Goal: Task Accomplishment & Management: Use online tool/utility

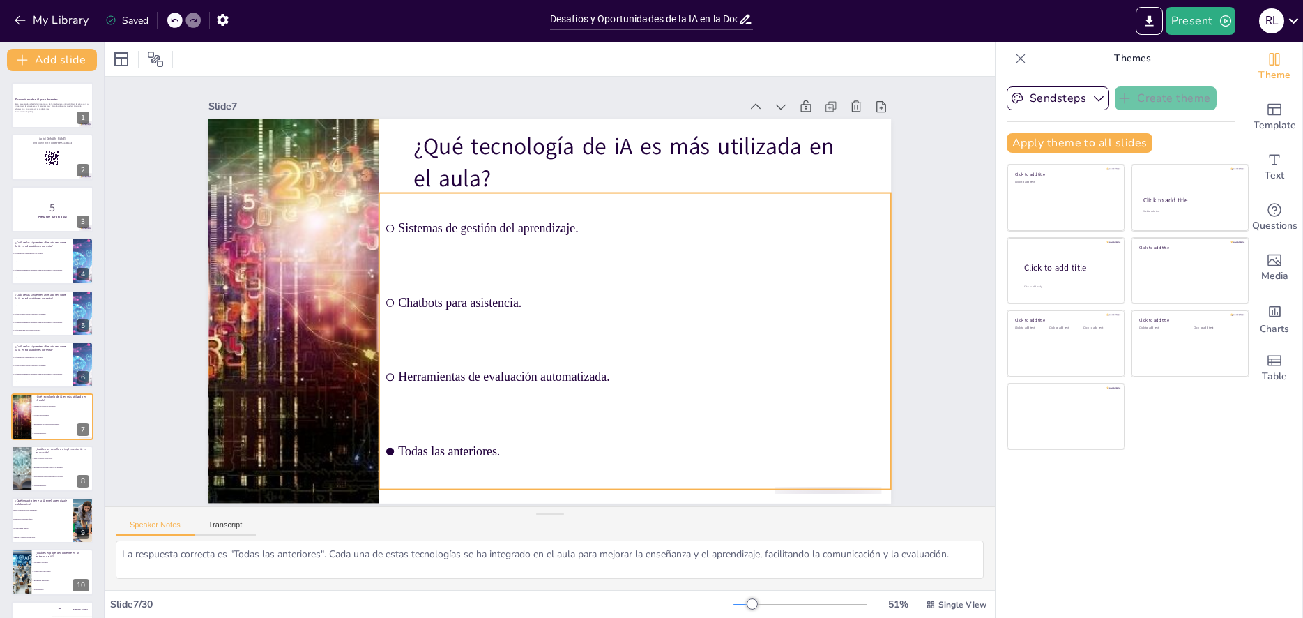
scroll to position [1026, 0]
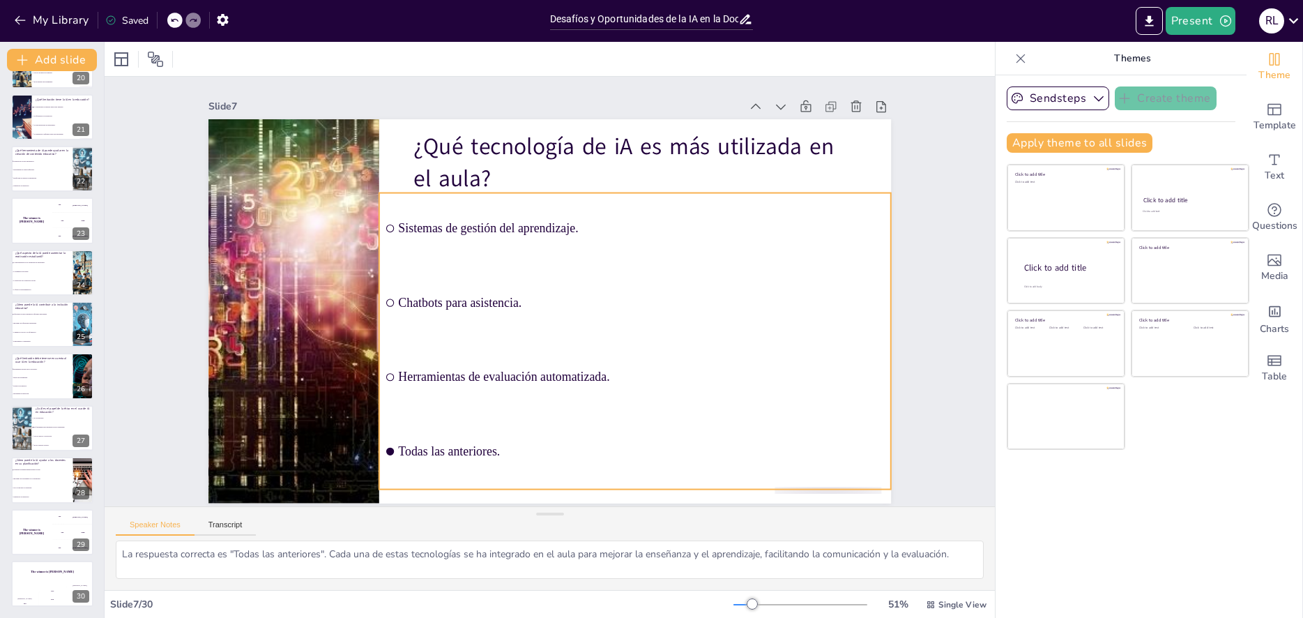
checkbox input "true"
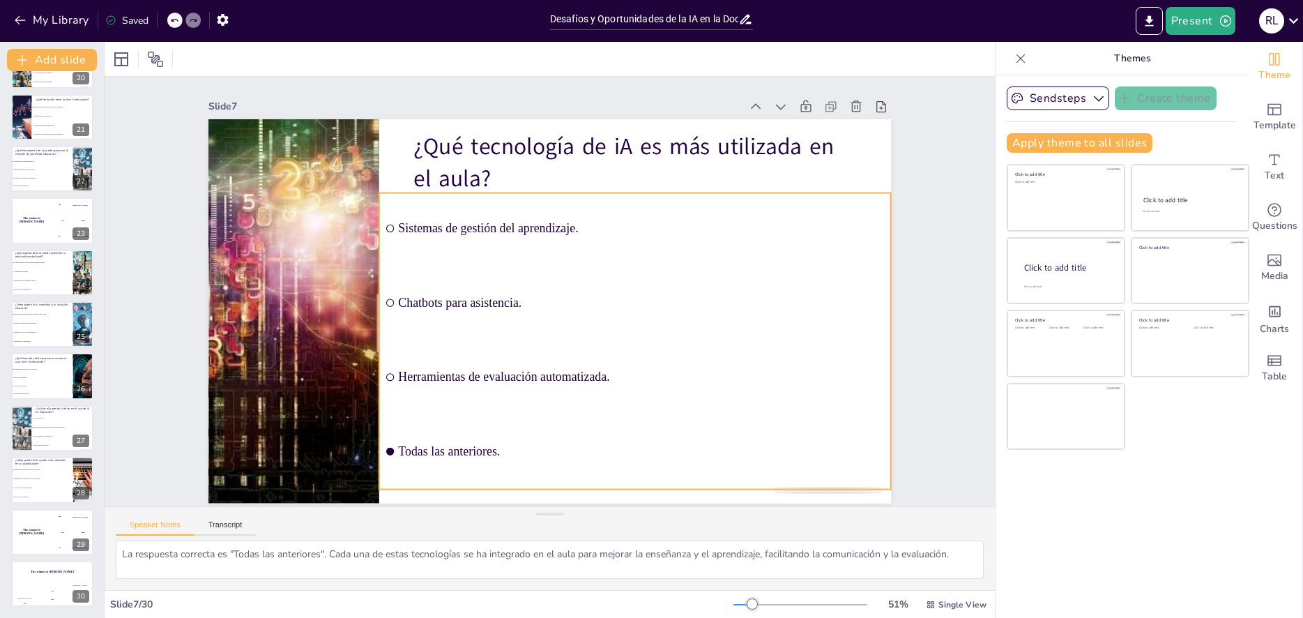
checkbox input "true"
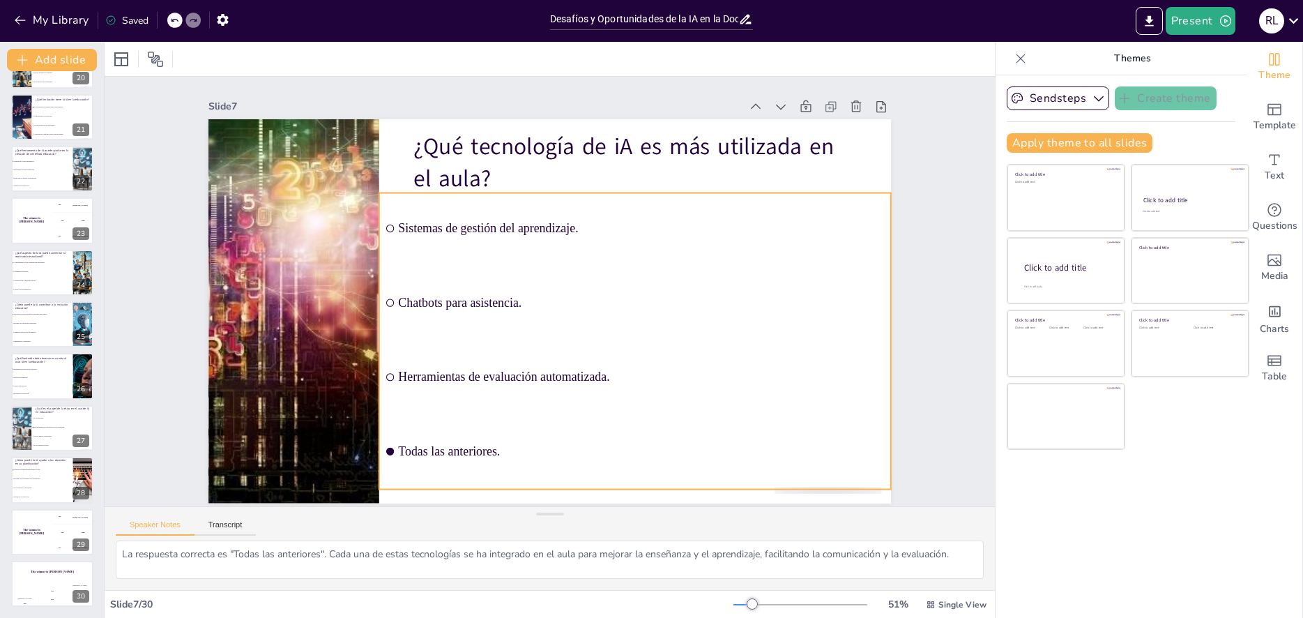
checkbox input "true"
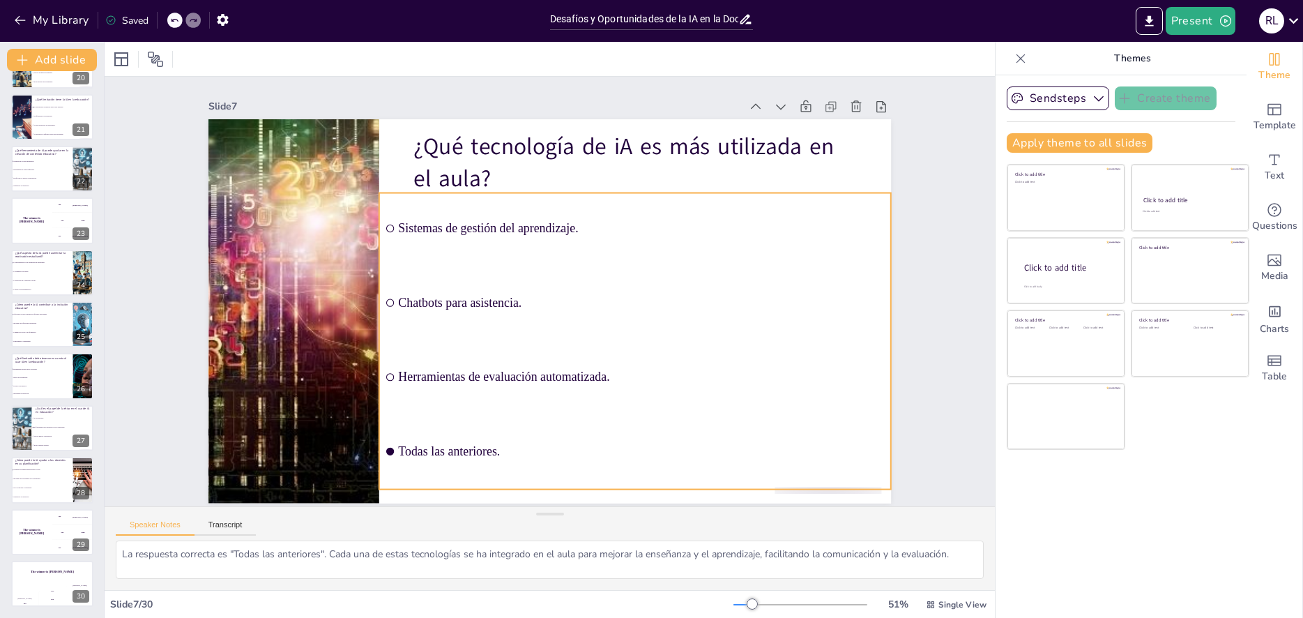
checkbox input "true"
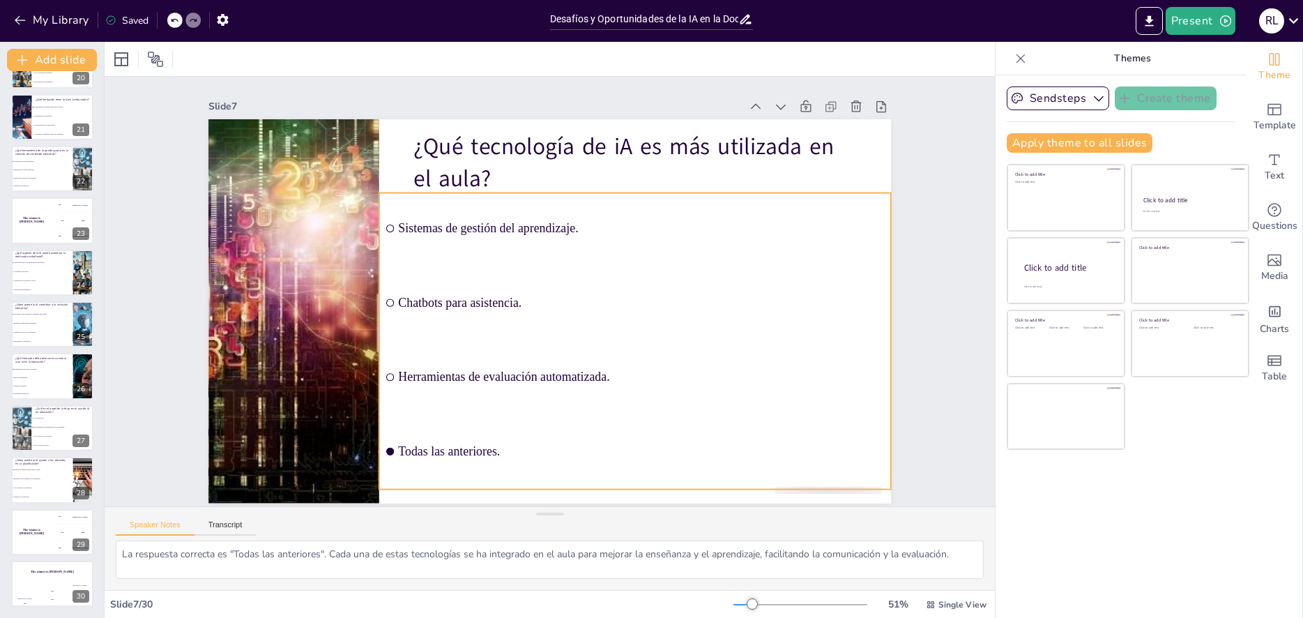
checkbox input "true"
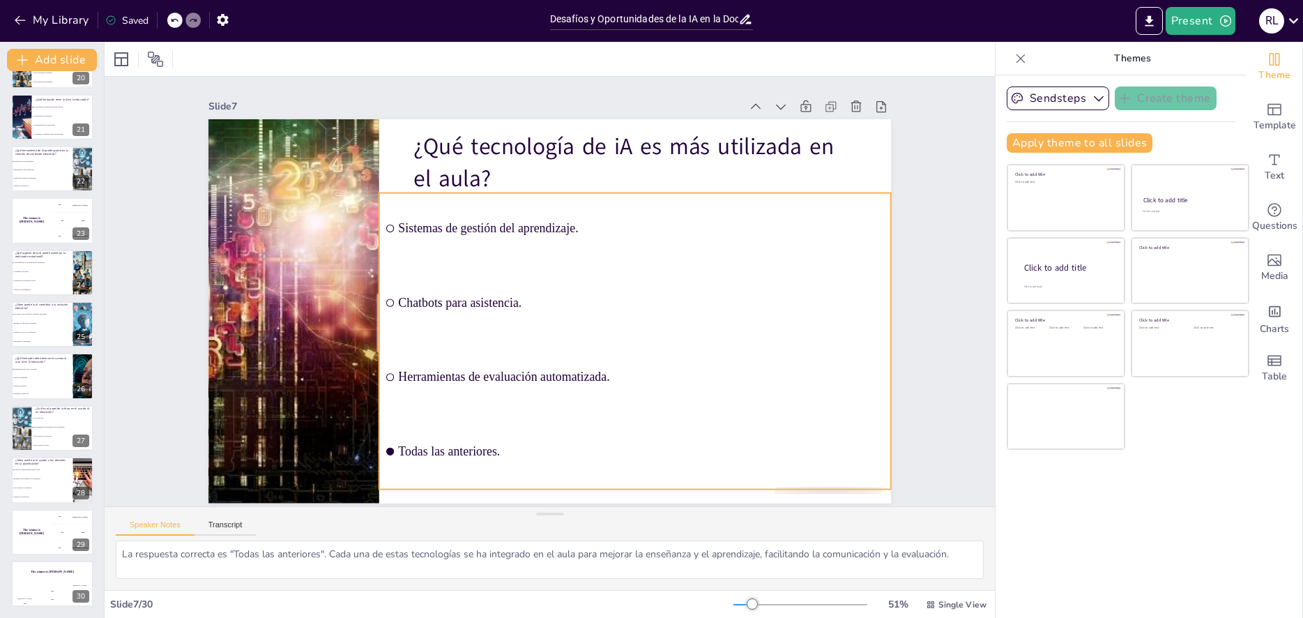
checkbox input "true"
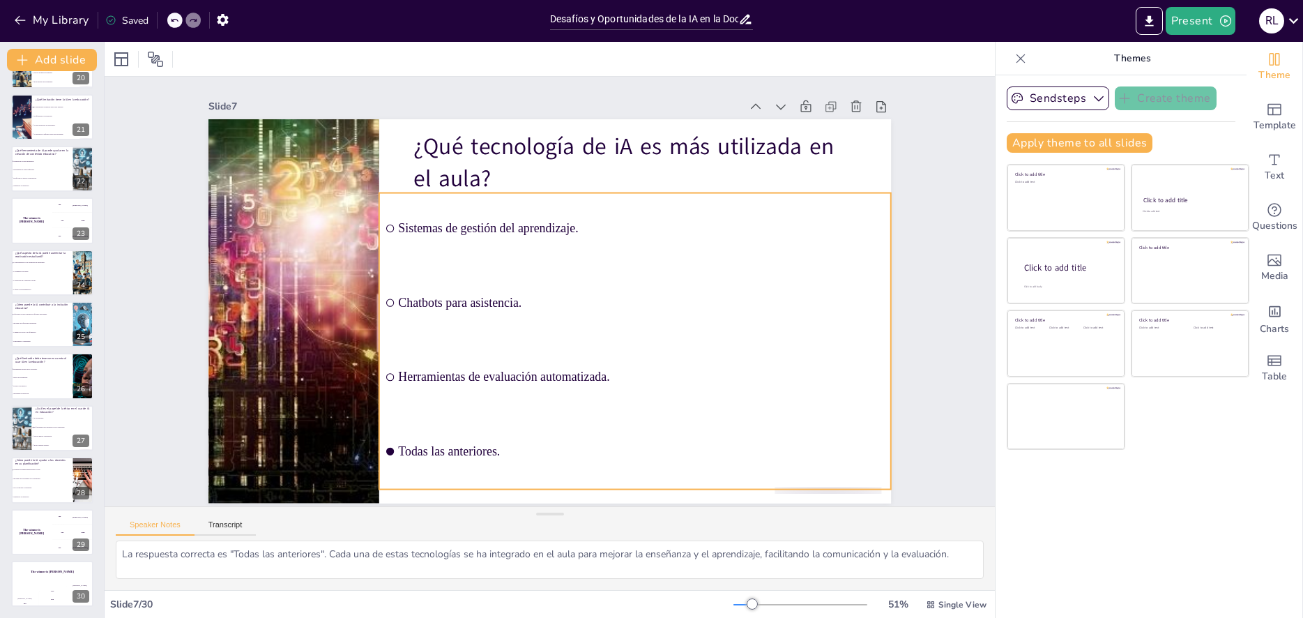
checkbox input "true"
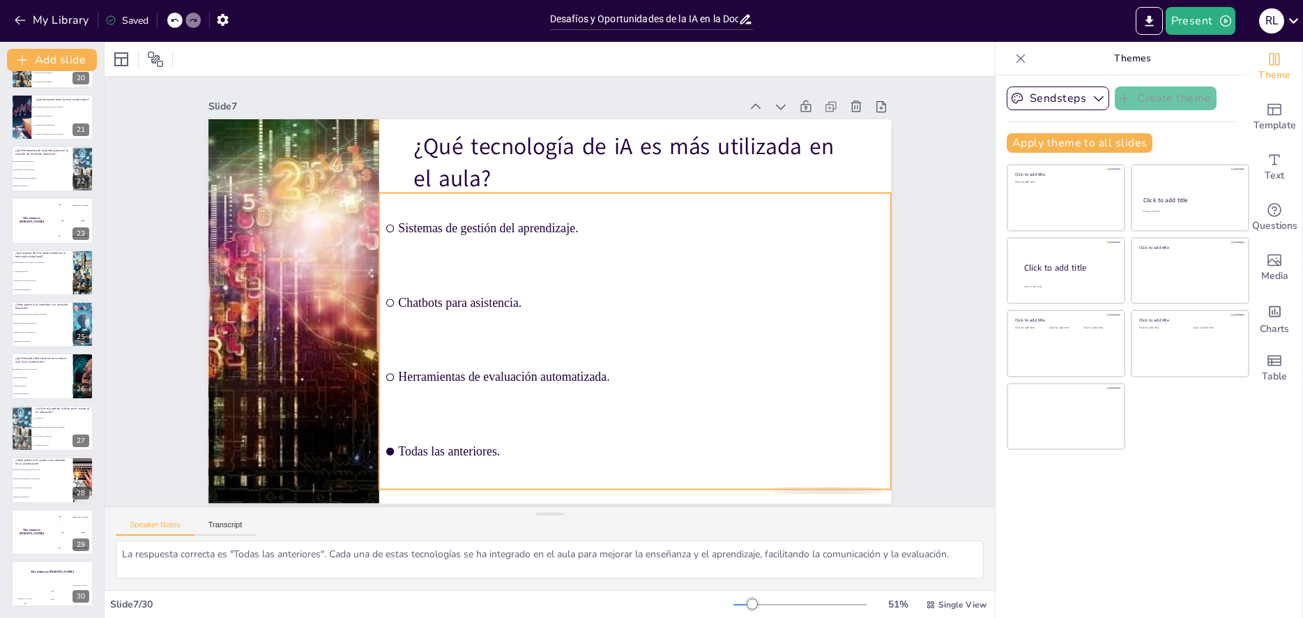
checkbox input "true"
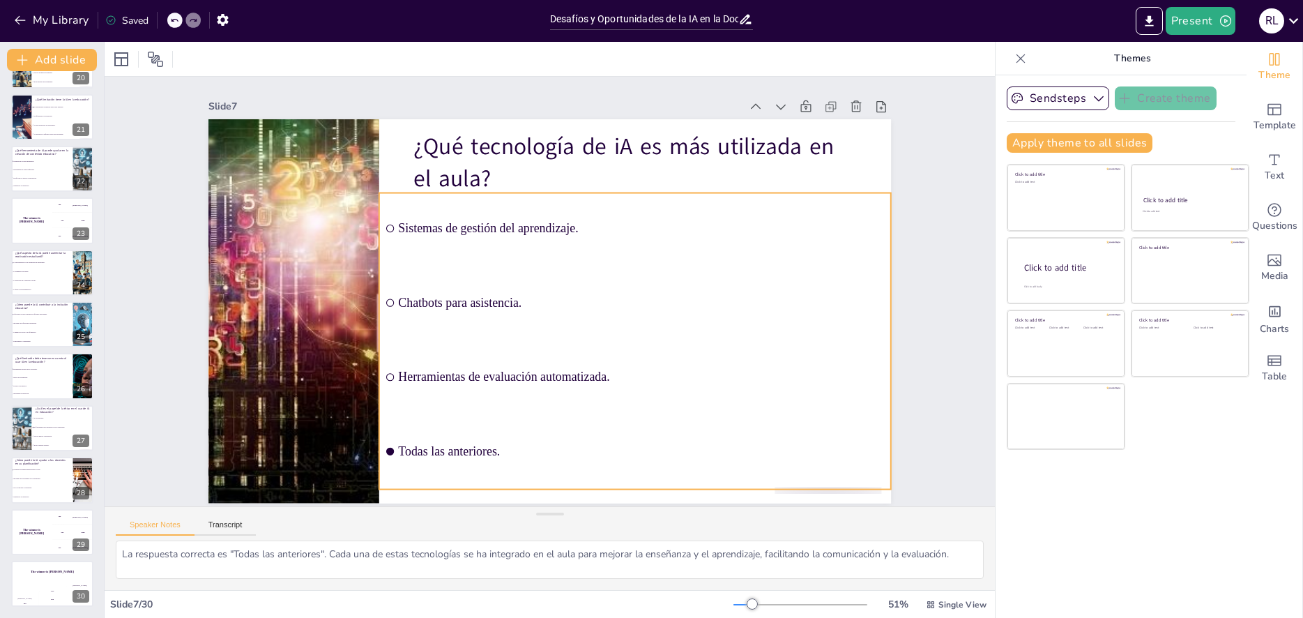
checkbox input "true"
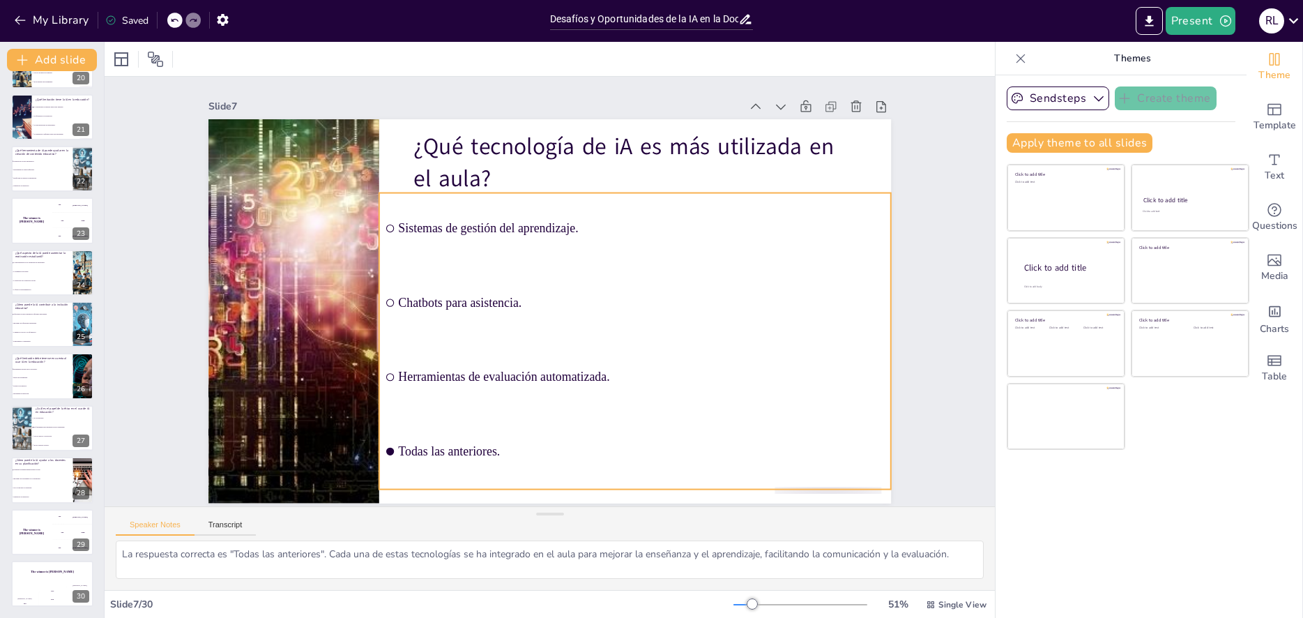
checkbox input "true"
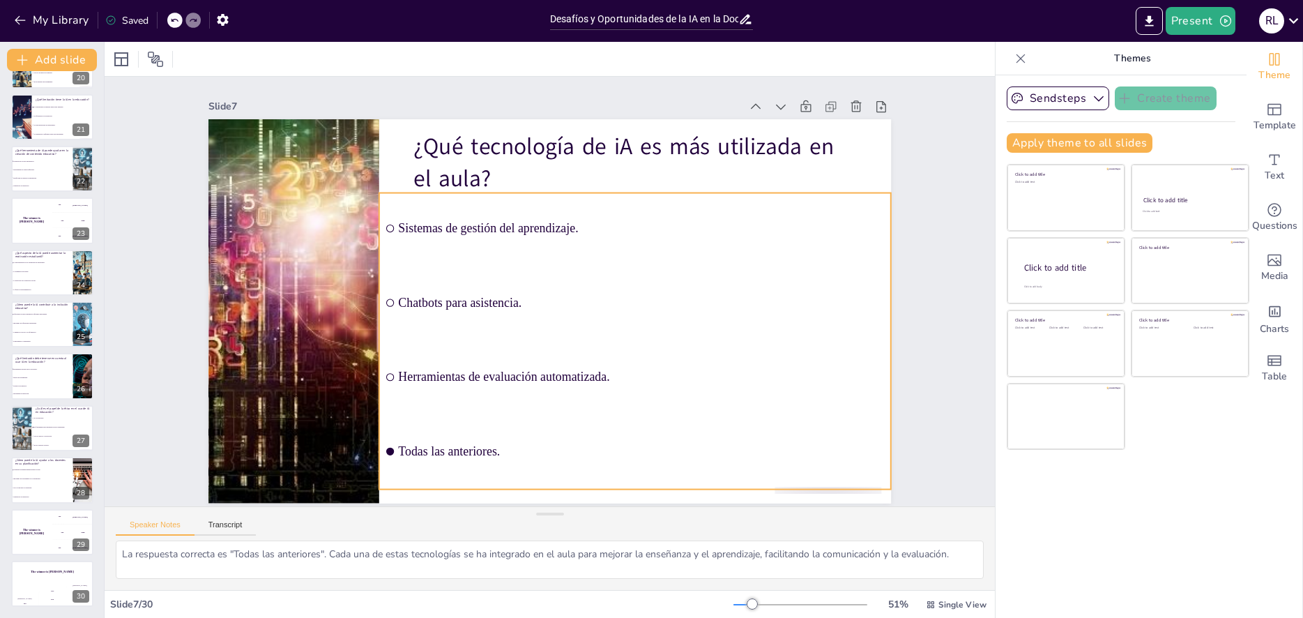
checkbox input "true"
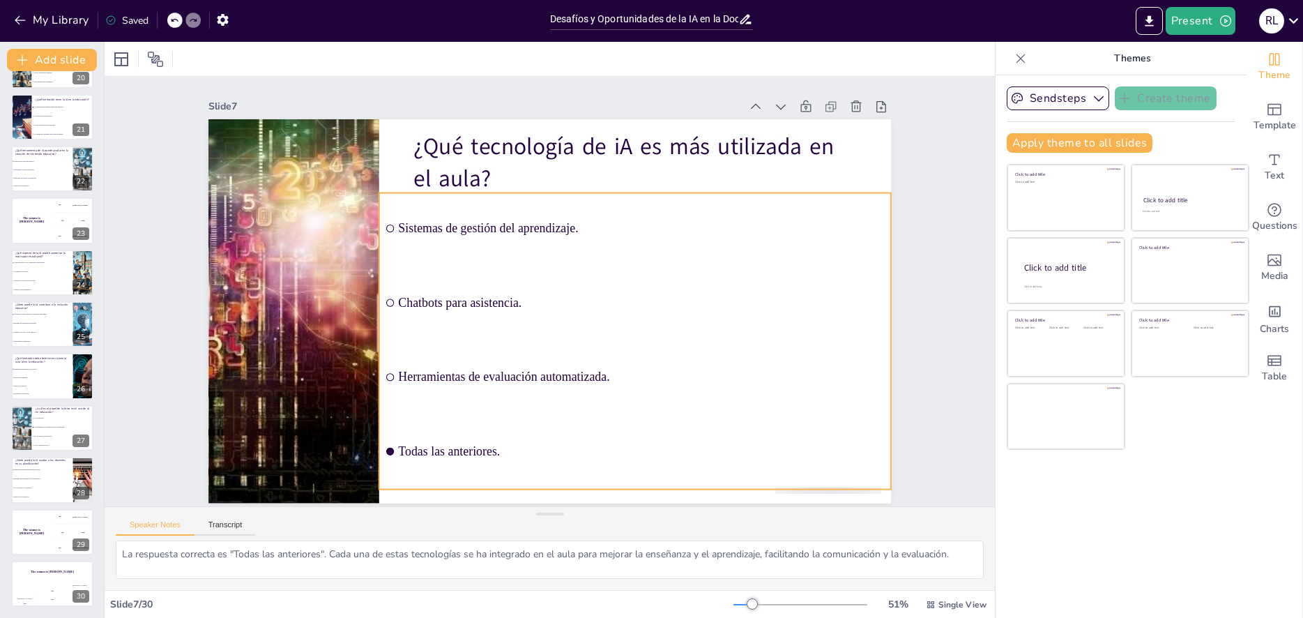
checkbox input "true"
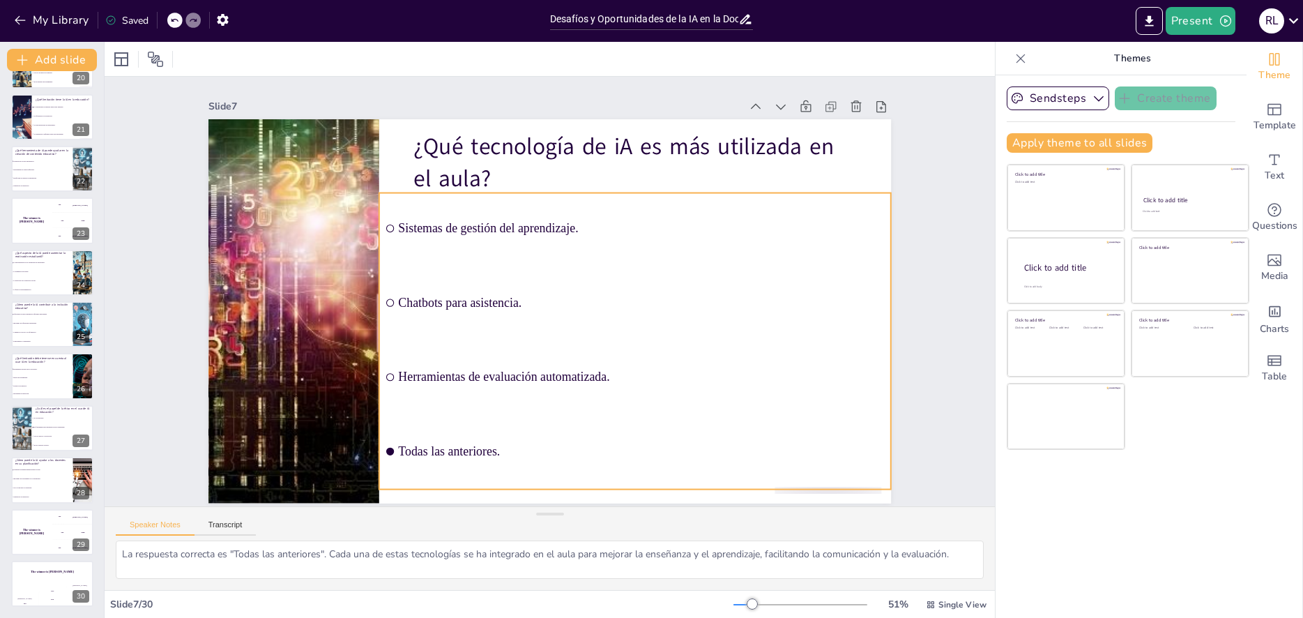
checkbox input "true"
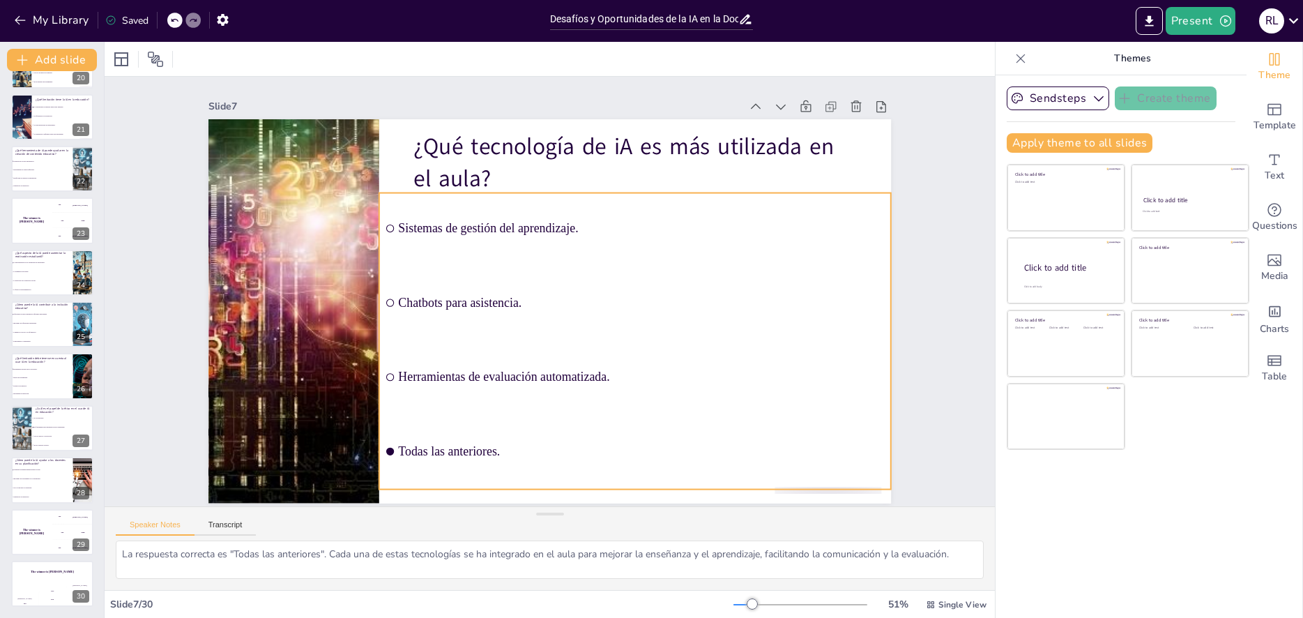
checkbox input "true"
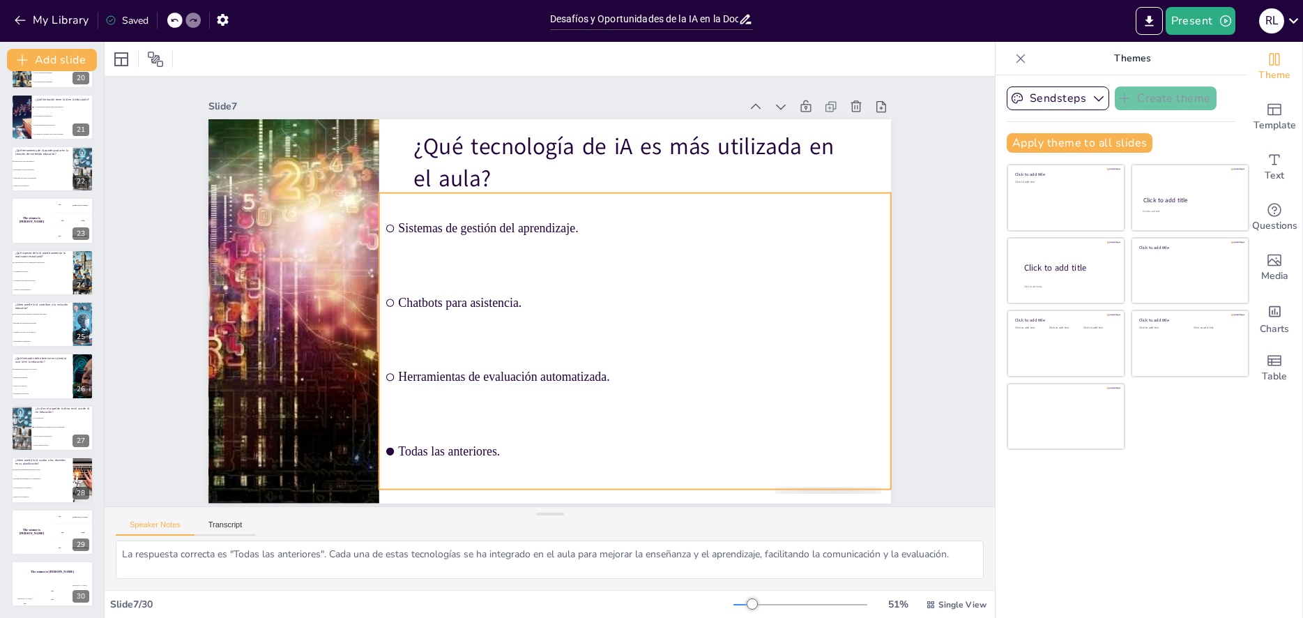
checkbox input "true"
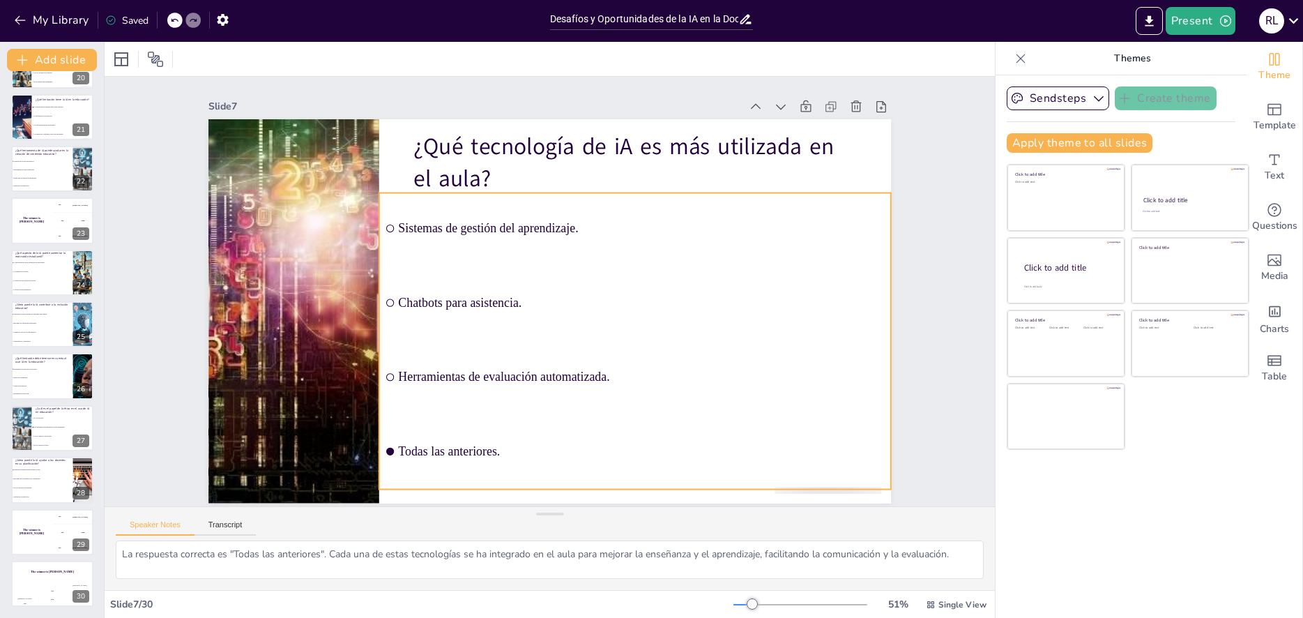
checkbox input "true"
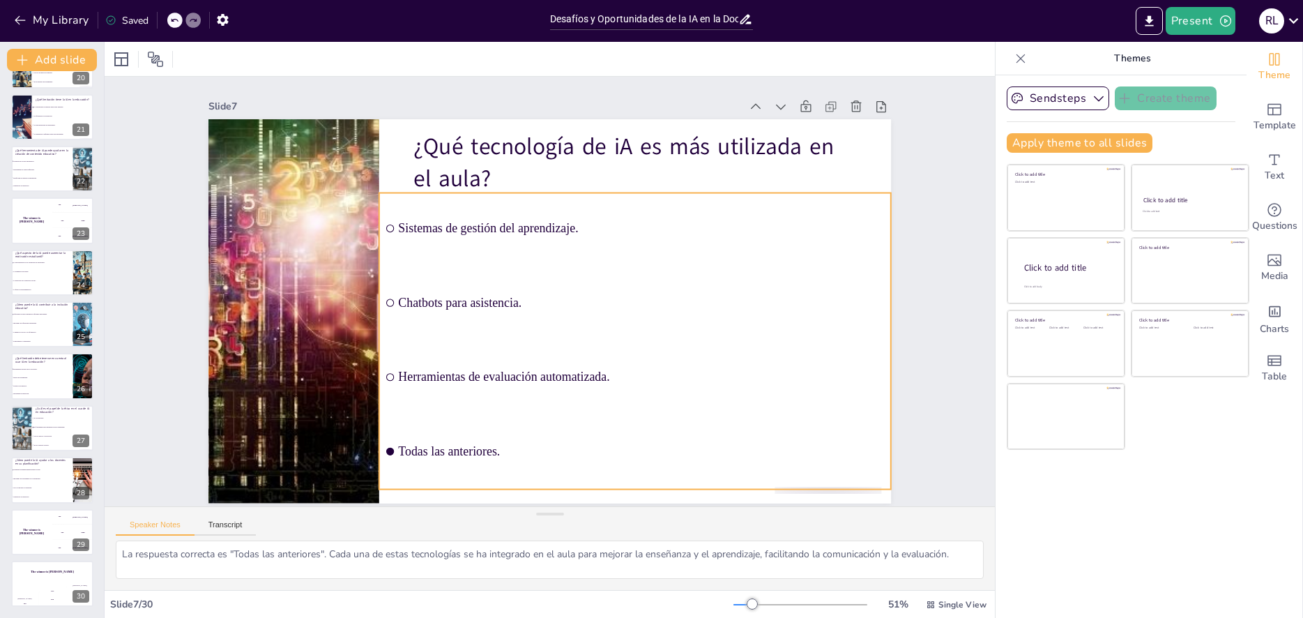
checkbox input "true"
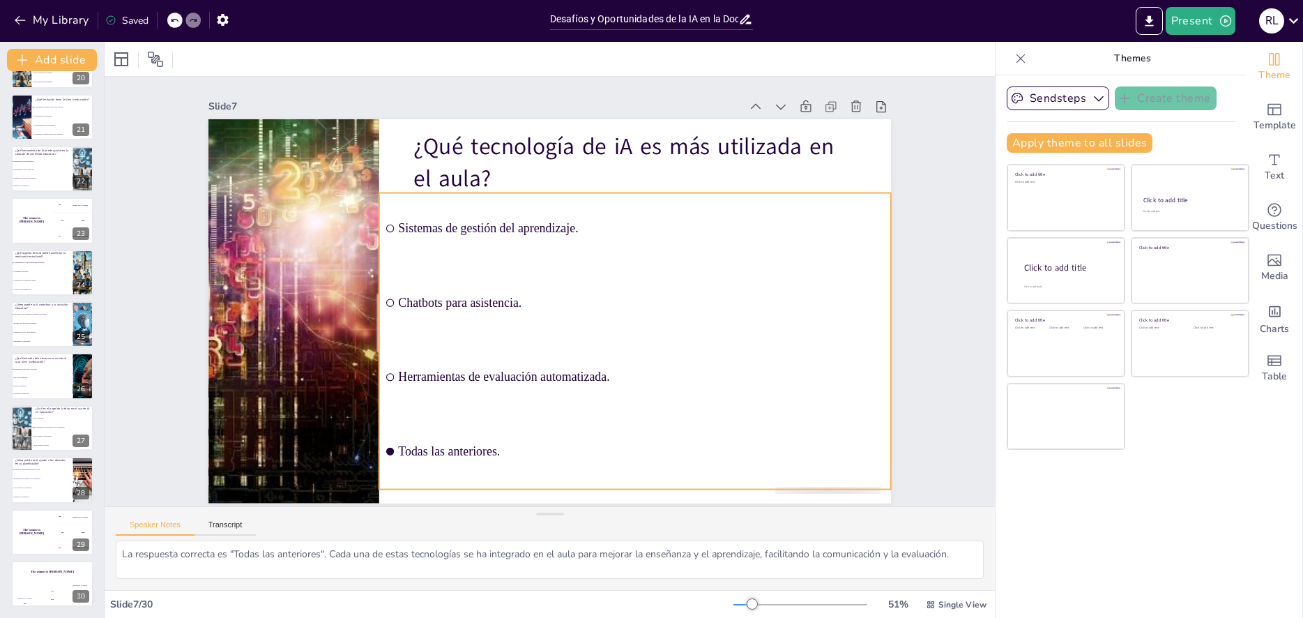
checkbox input "true"
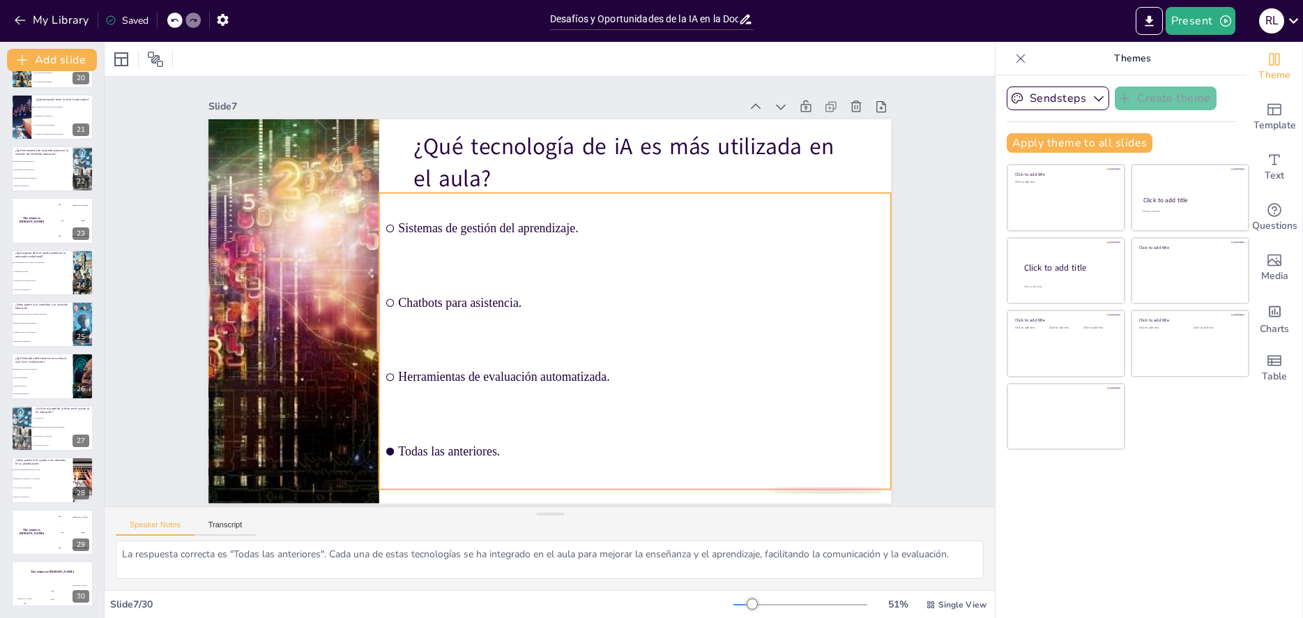
checkbox input "true"
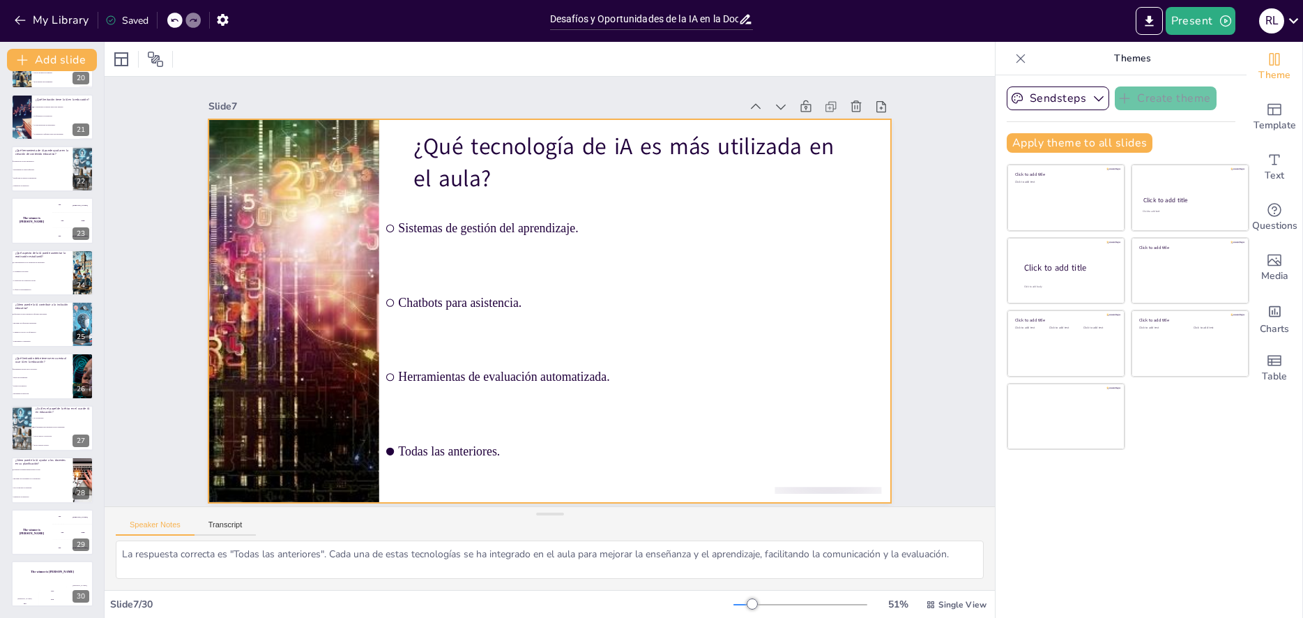
checkbox input "true"
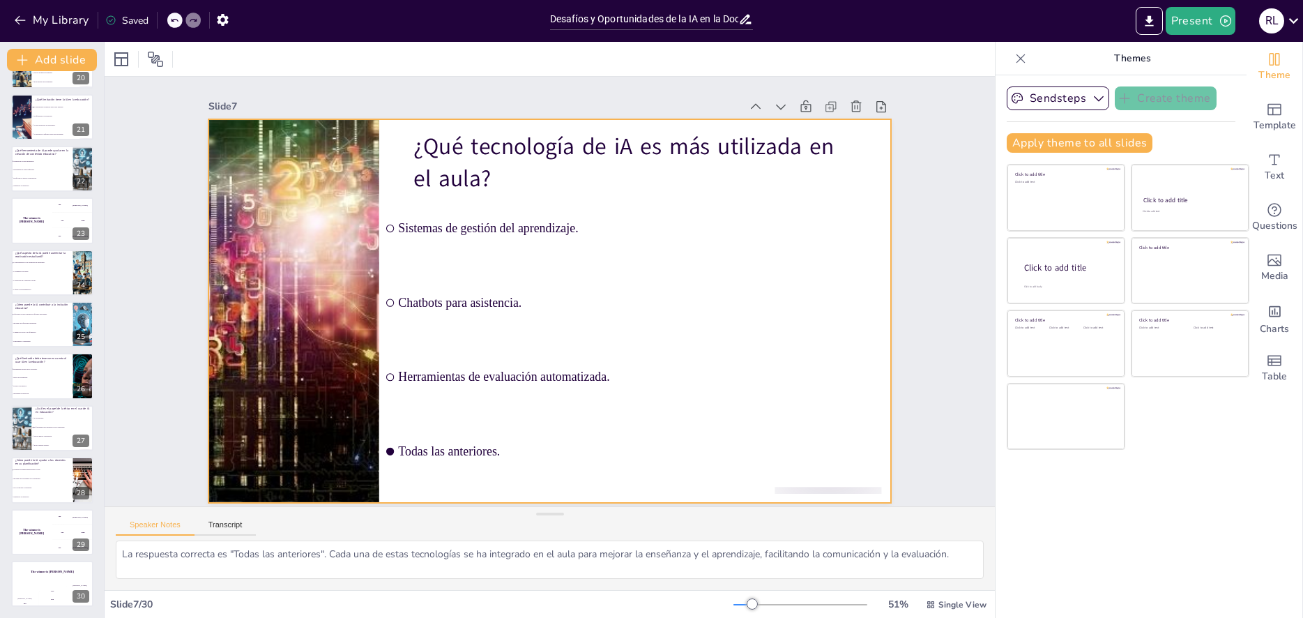
checkbox input "true"
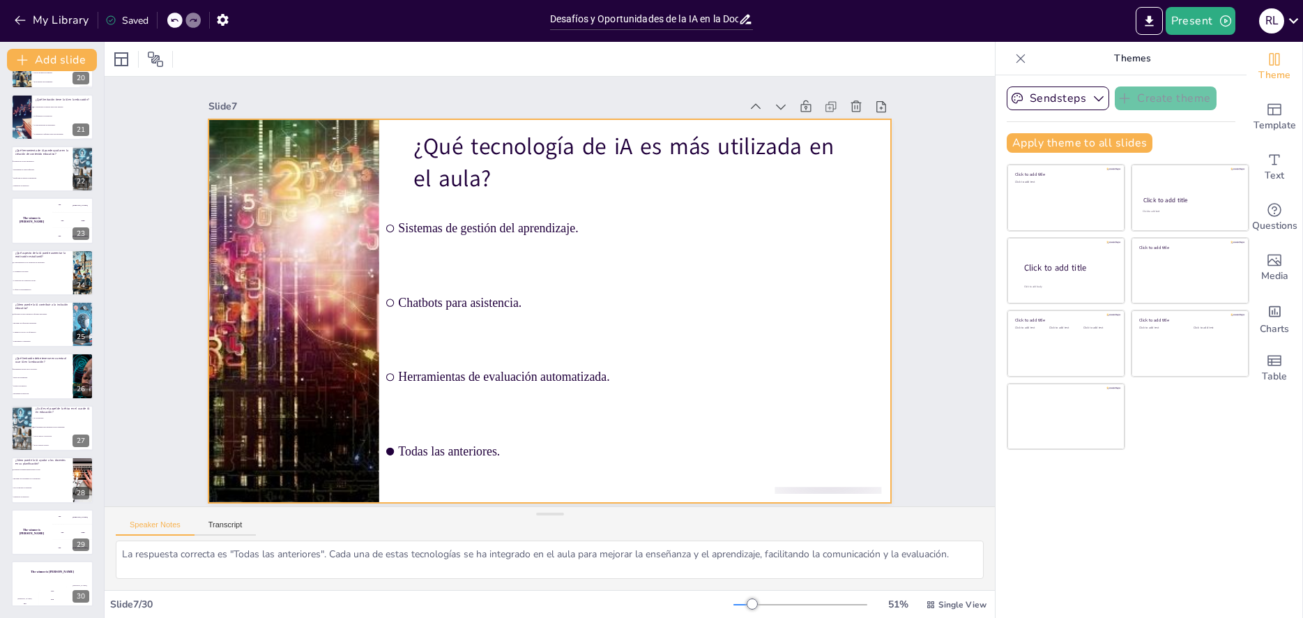
checkbox input "true"
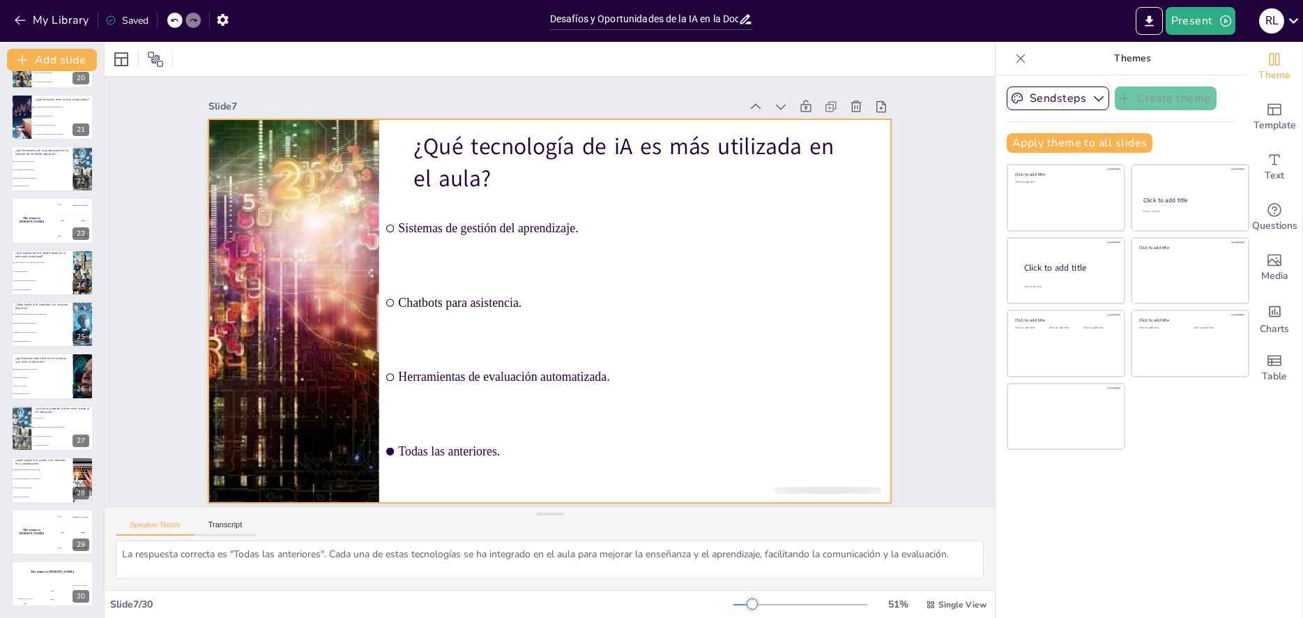
checkbox input "true"
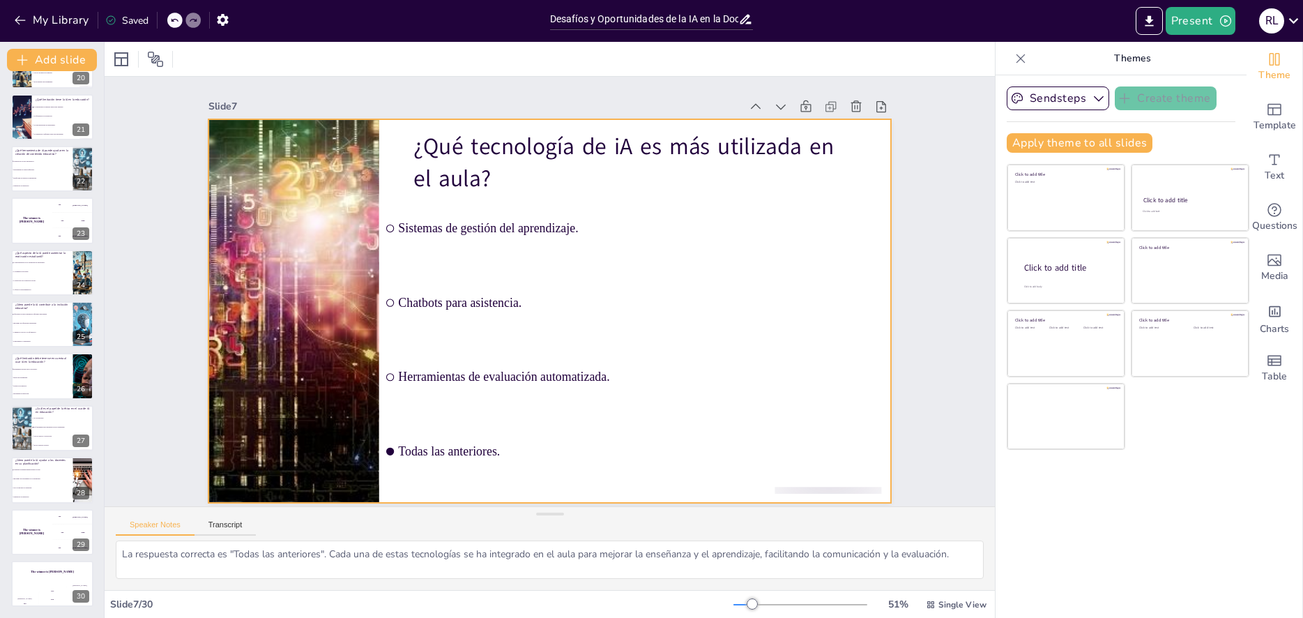
checkbox input "true"
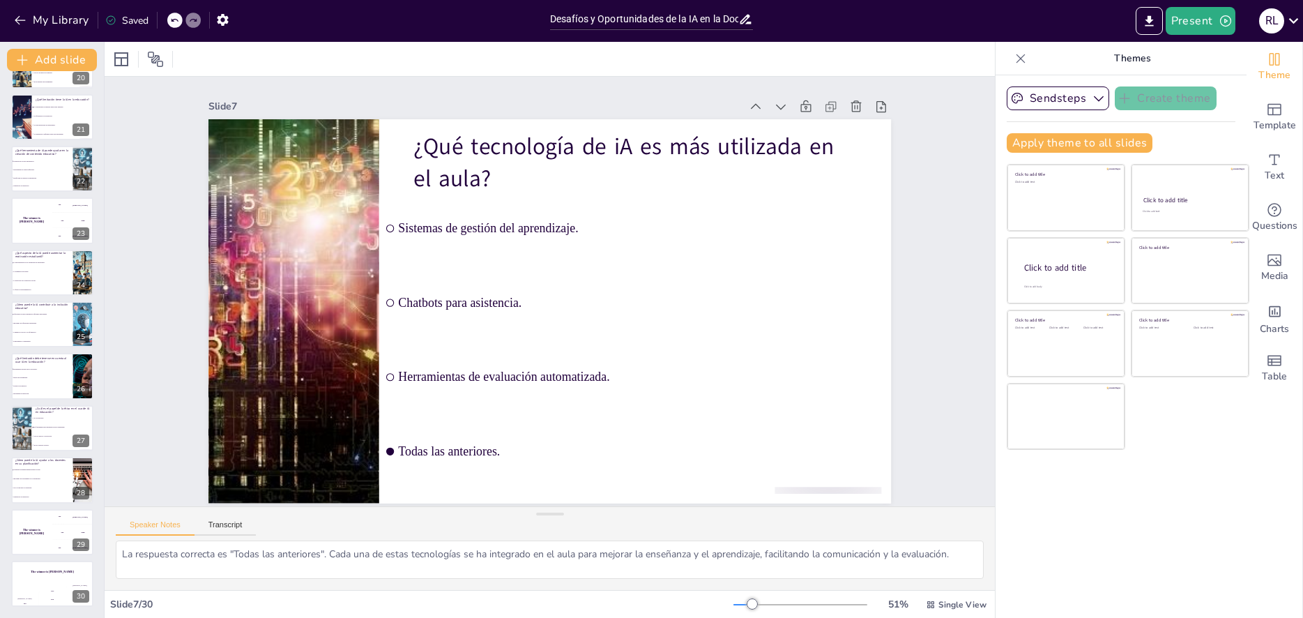
checkbox input "true"
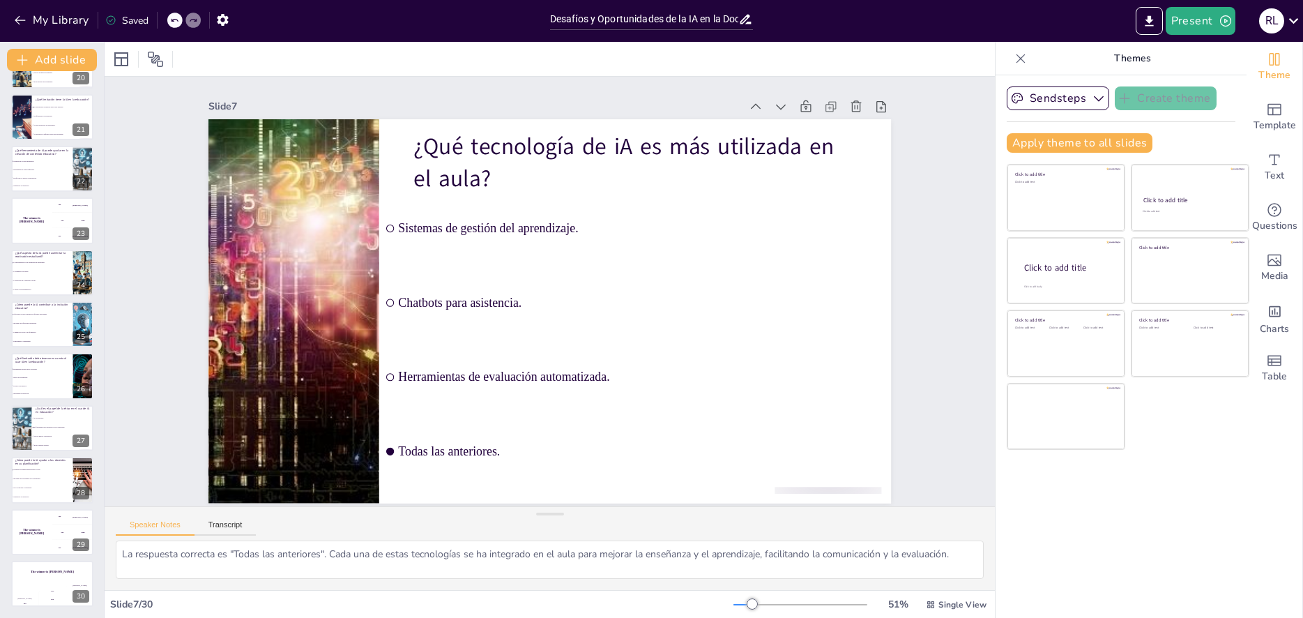
checkbox input "true"
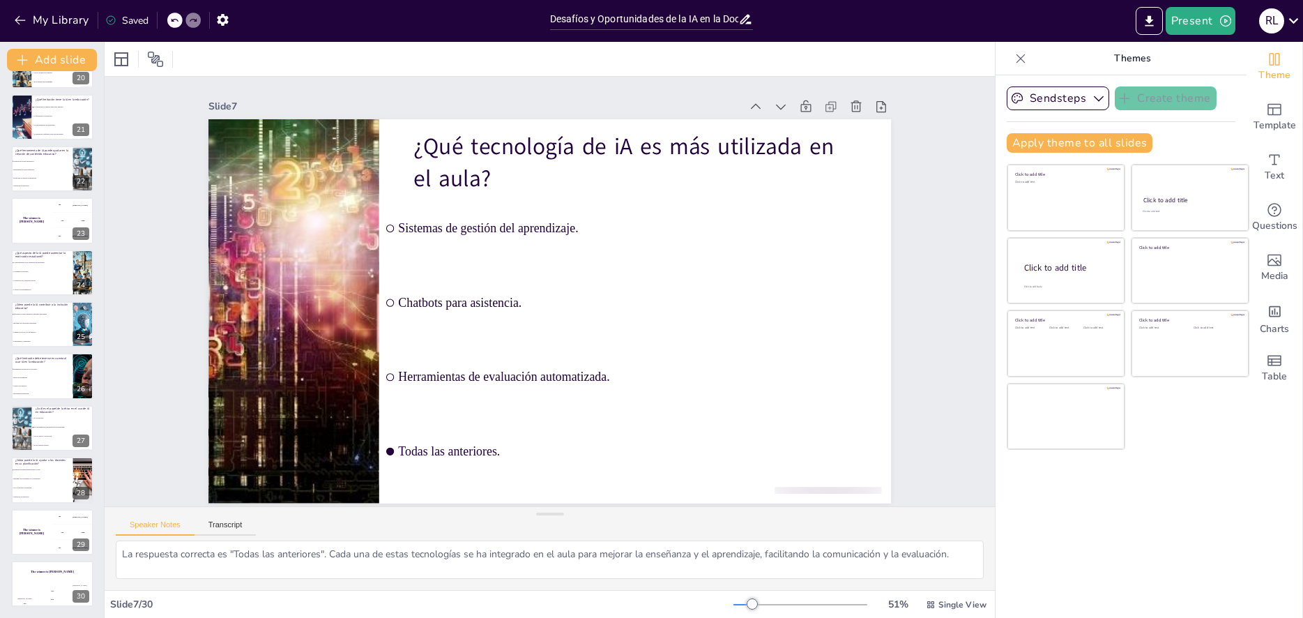
checkbox input "true"
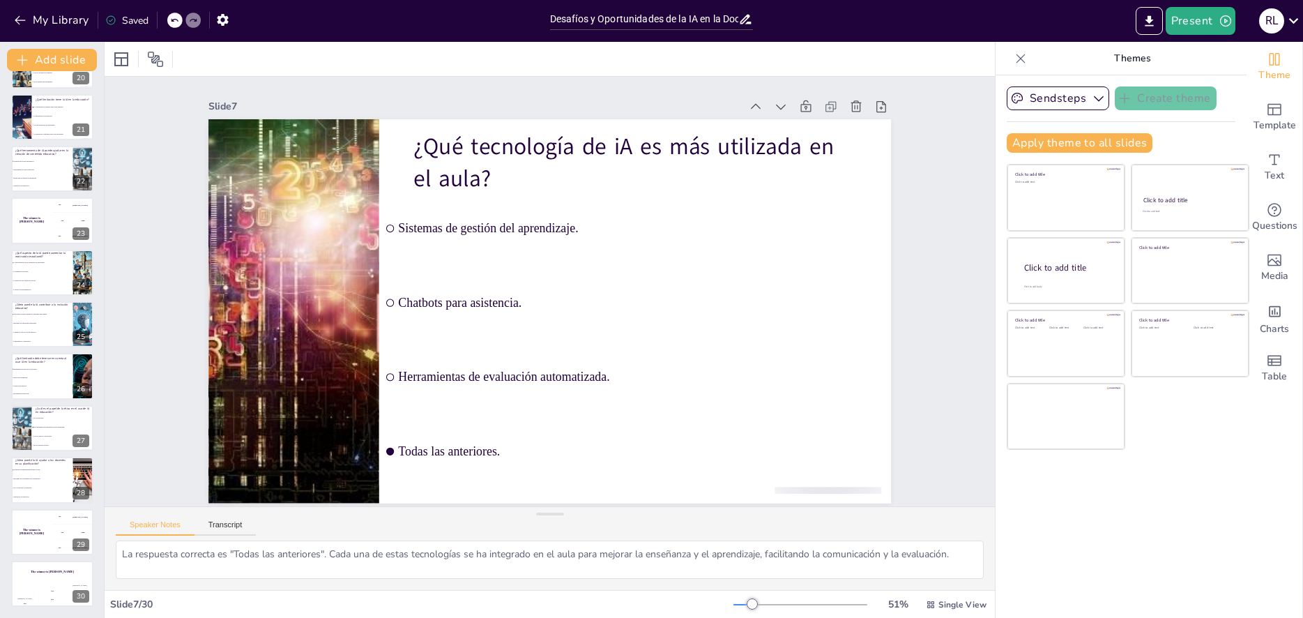
checkbox input "true"
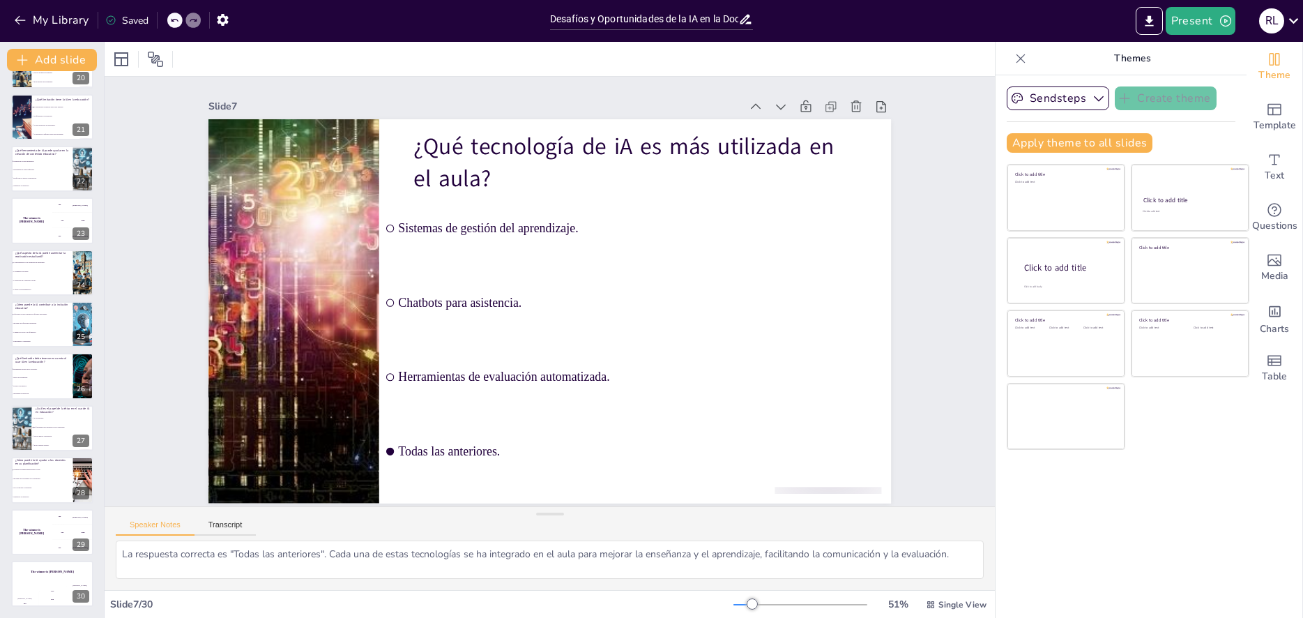
checkbox input "true"
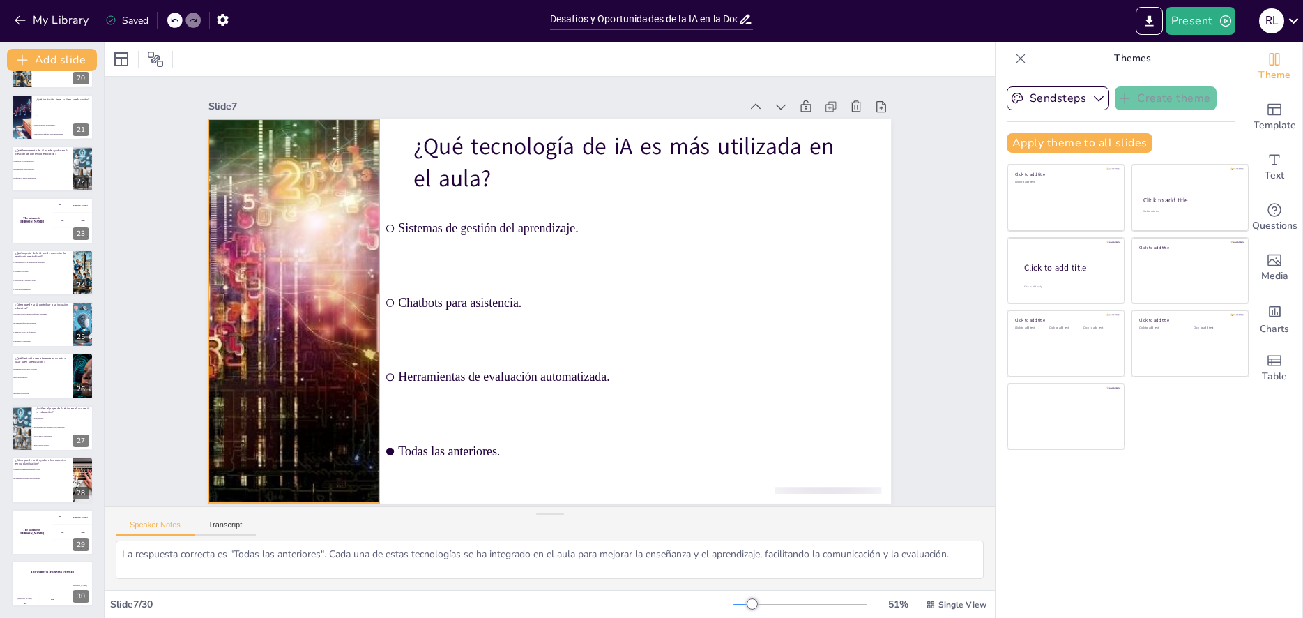
checkbox input "true"
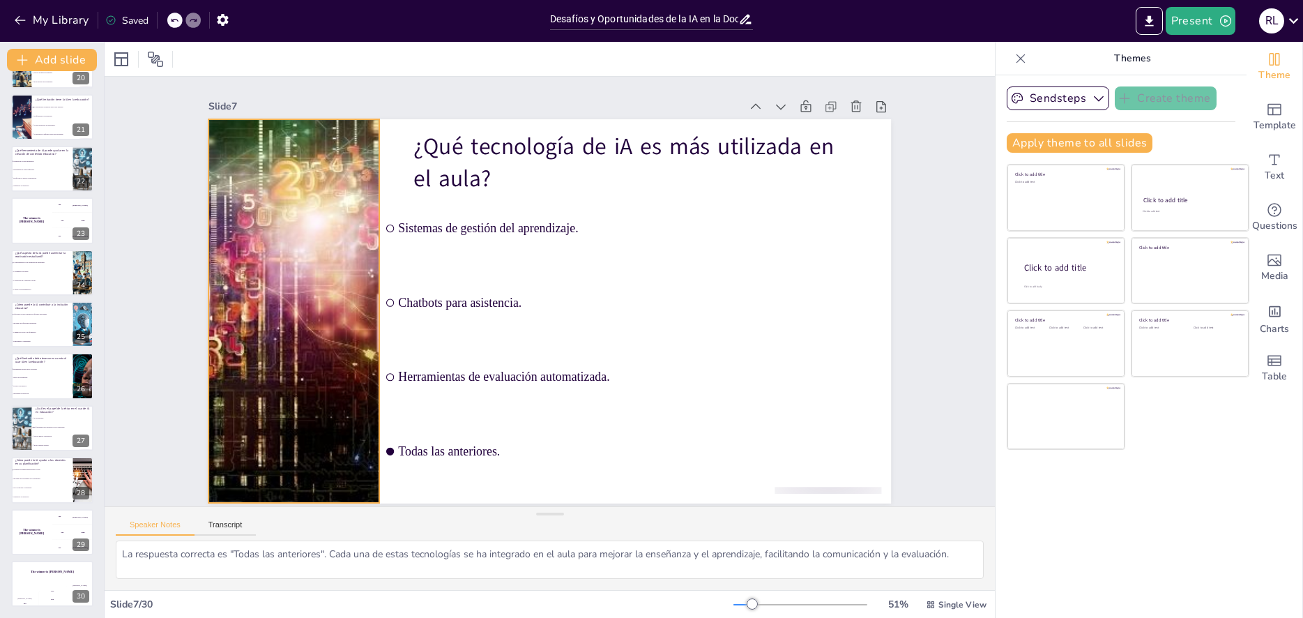
checkbox input "true"
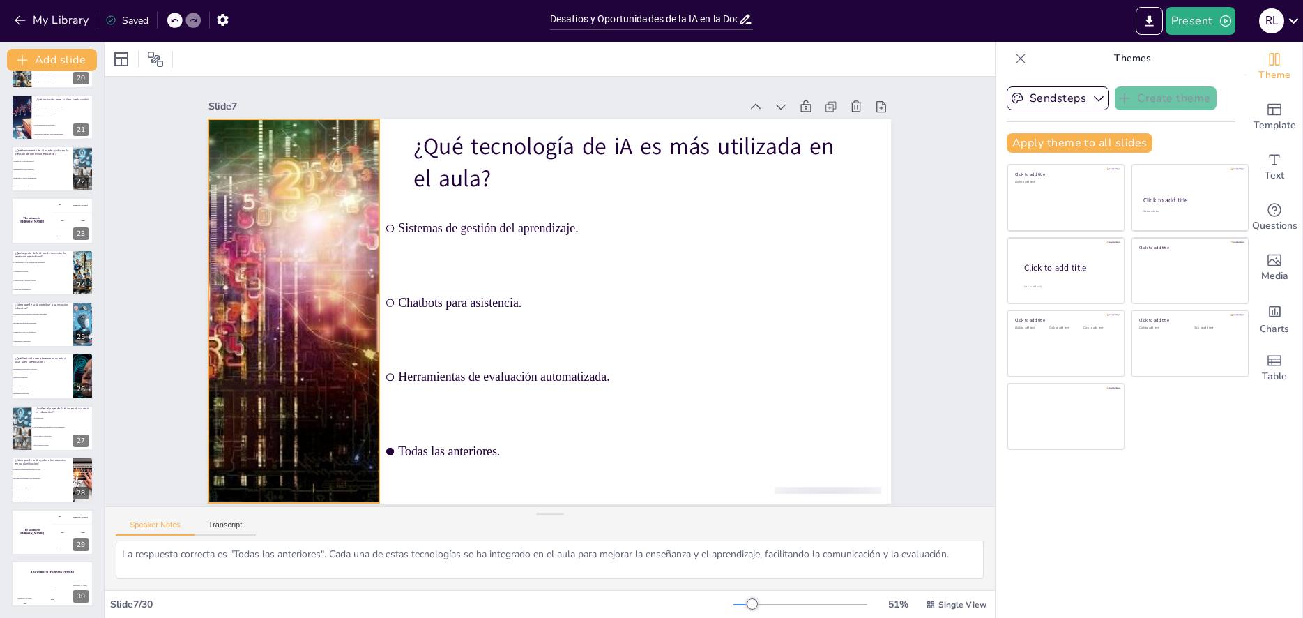
checkbox input "true"
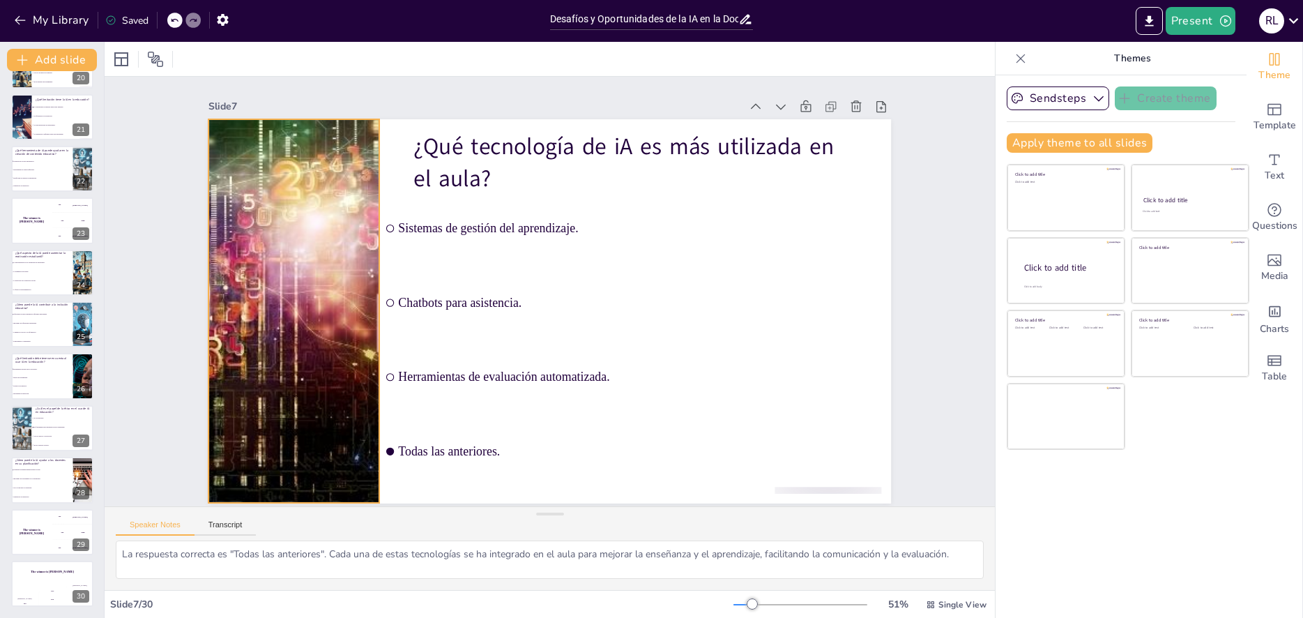
checkbox input "true"
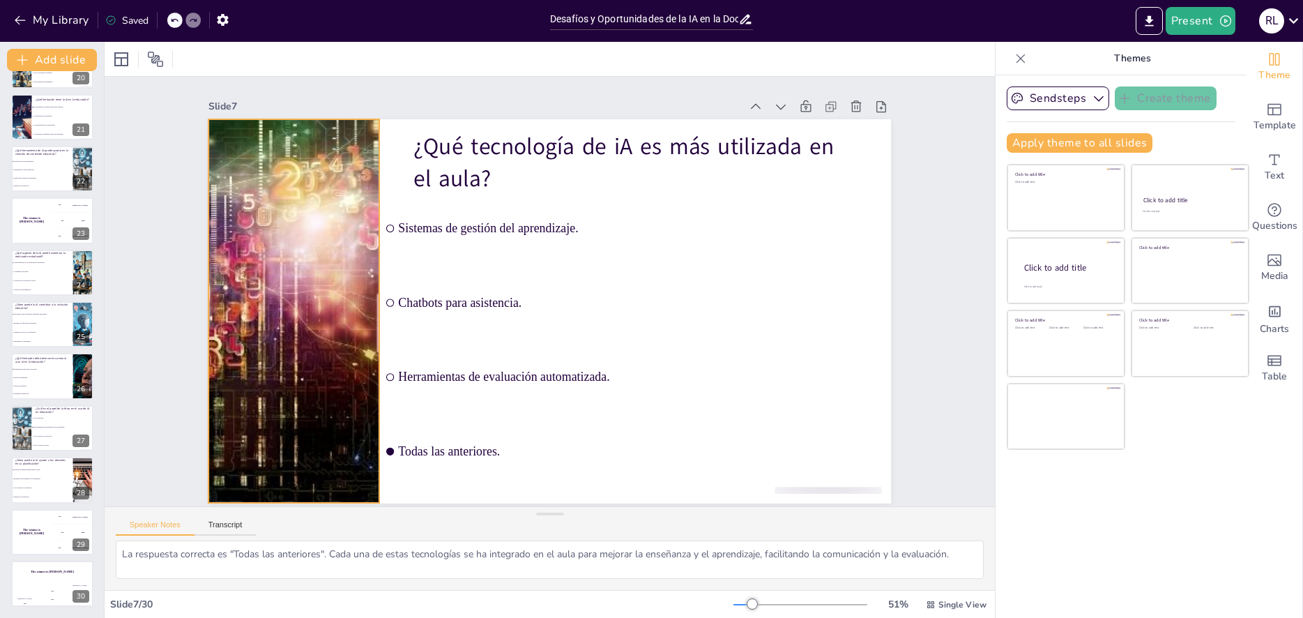
checkbox input "true"
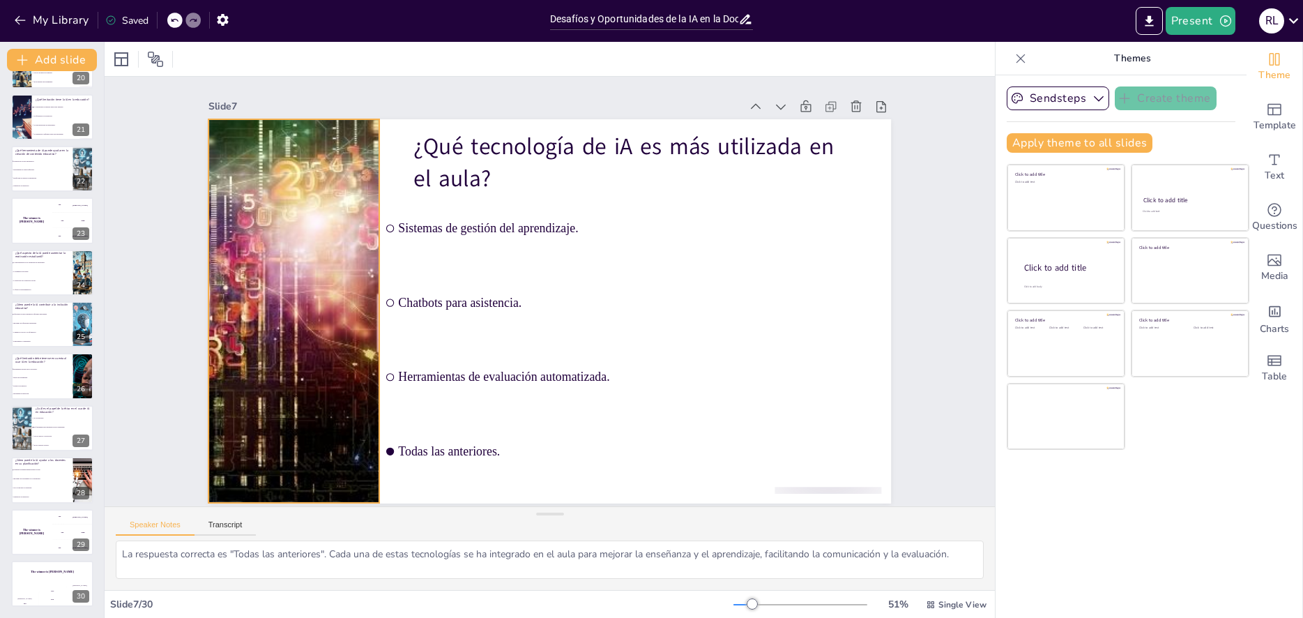
checkbox input "true"
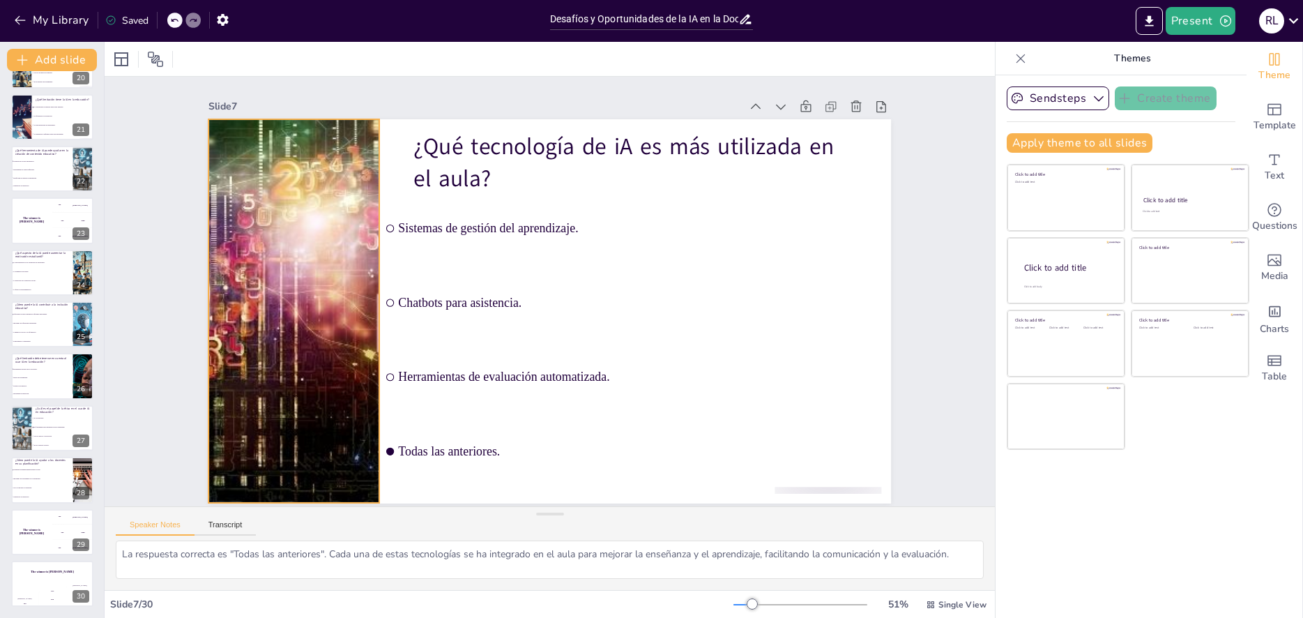
checkbox input "true"
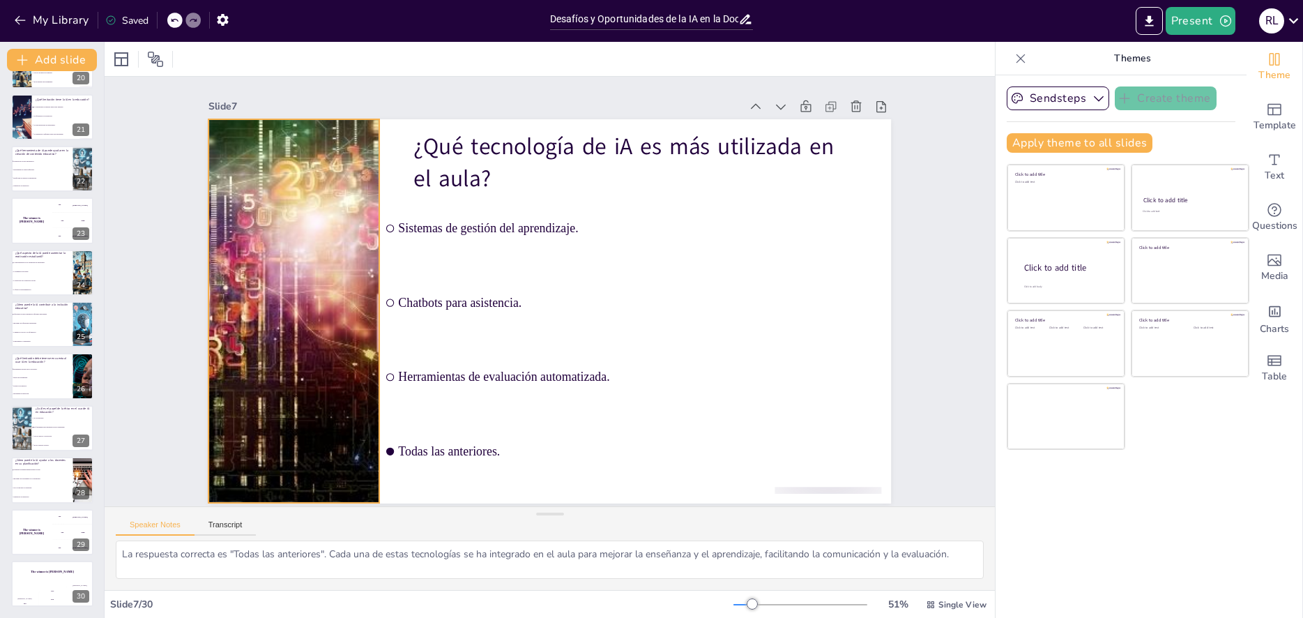
checkbox input "true"
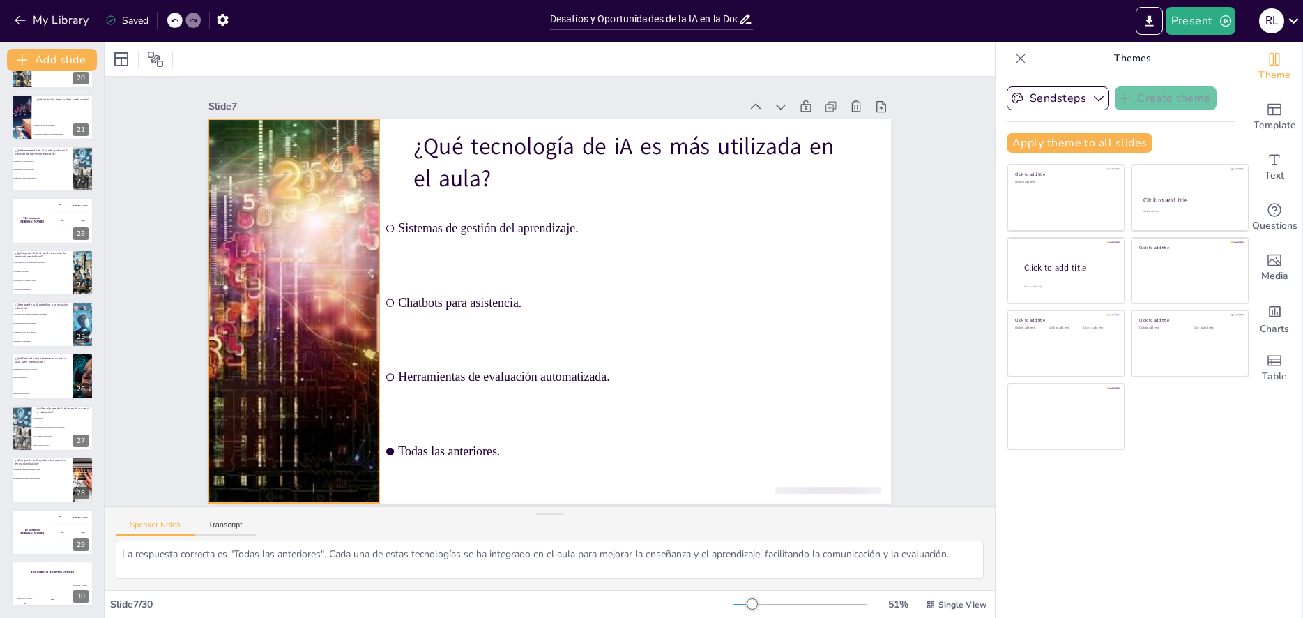
checkbox input "true"
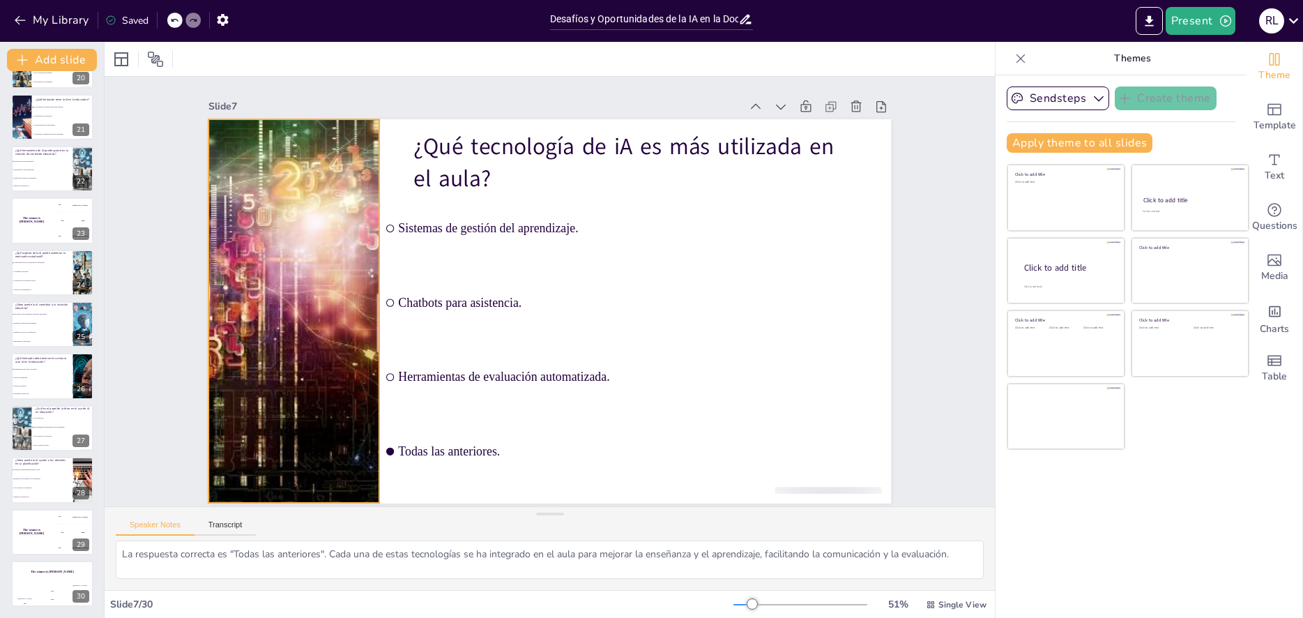
checkbox input "true"
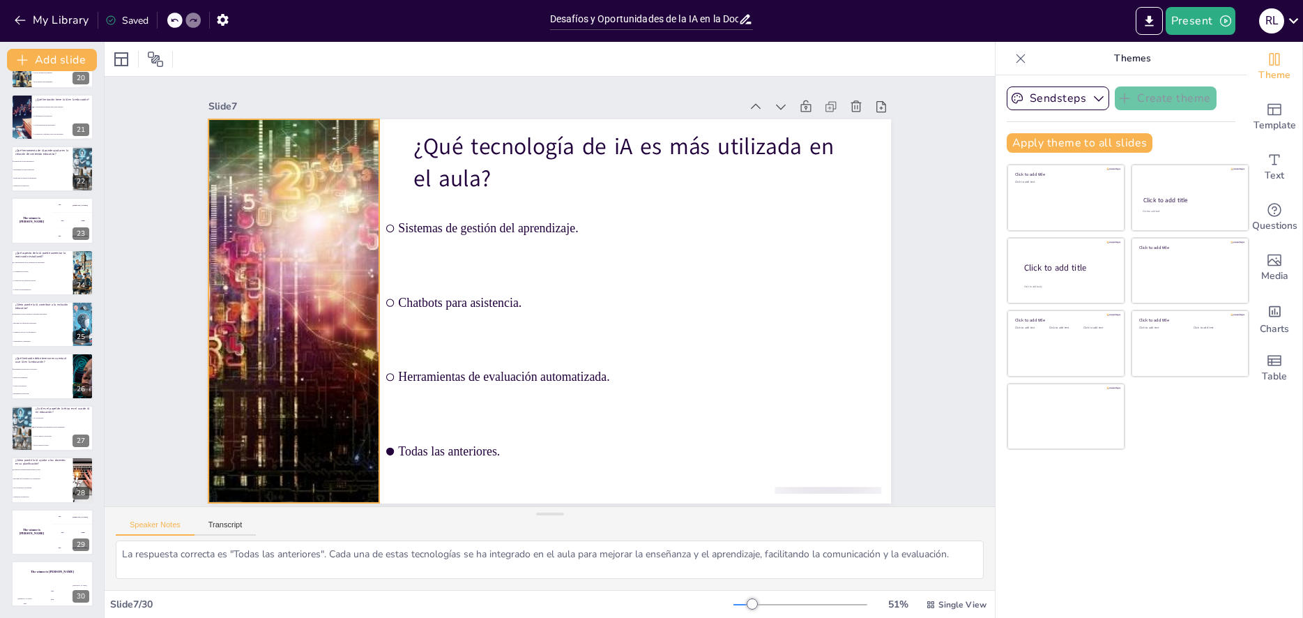
checkbox input "true"
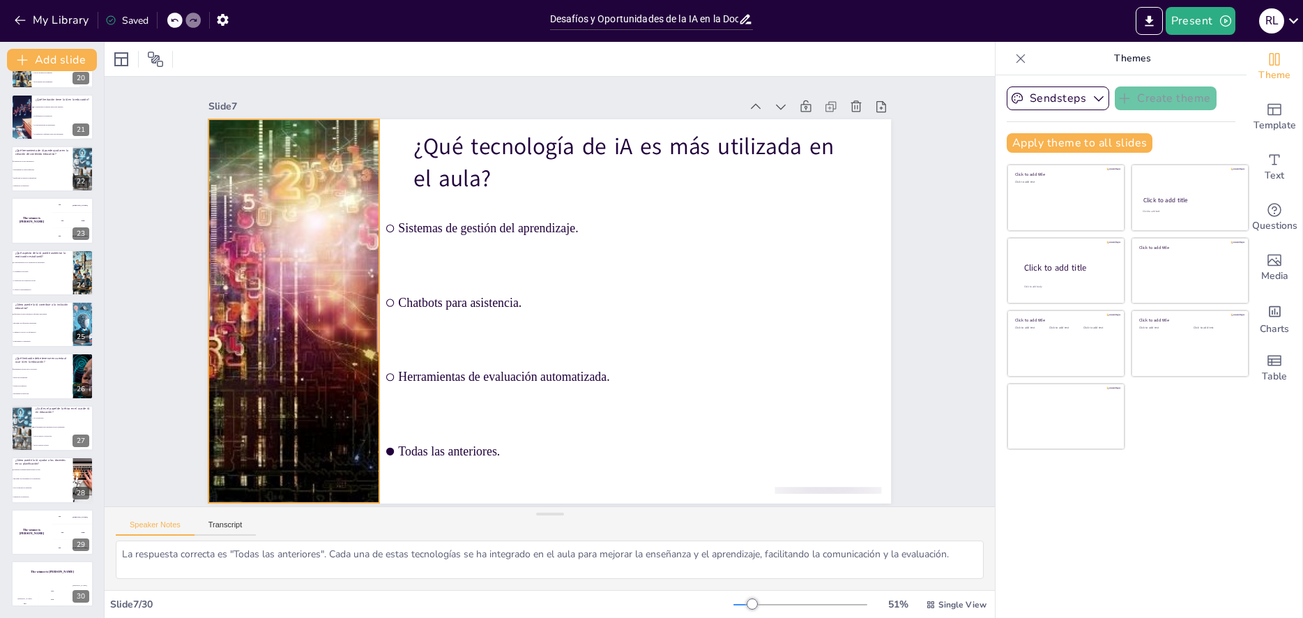
checkbox input "true"
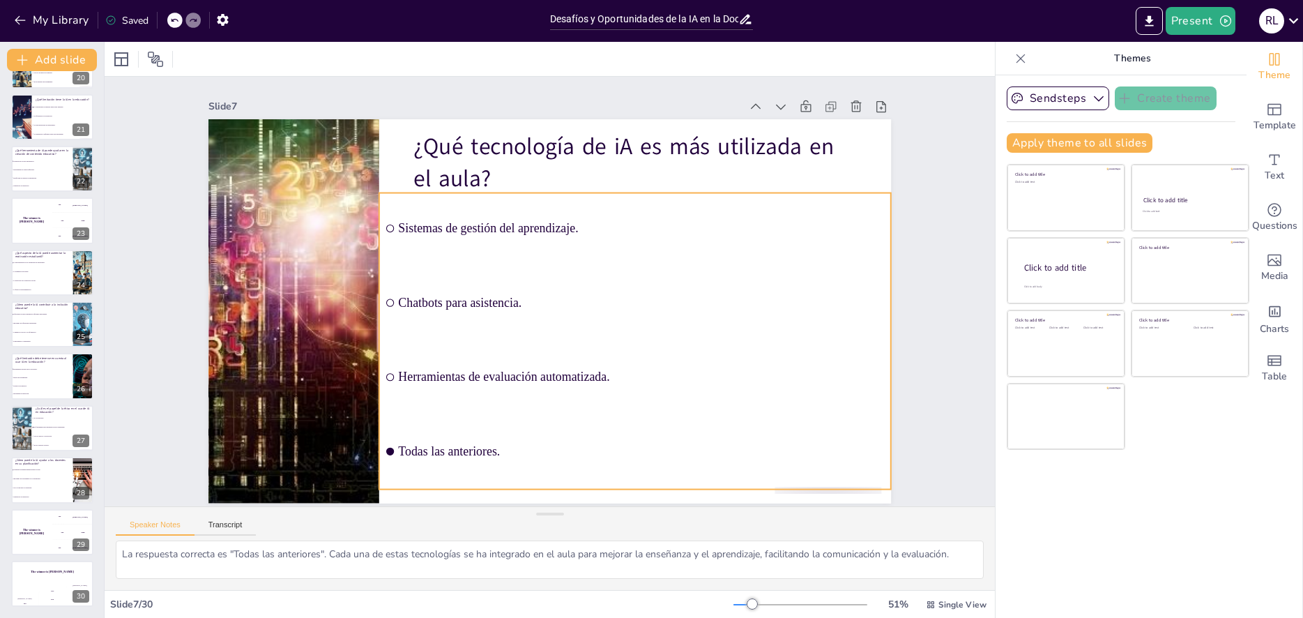
scroll to position [6, 0]
